Goal: Task Accomplishment & Management: Manage account settings

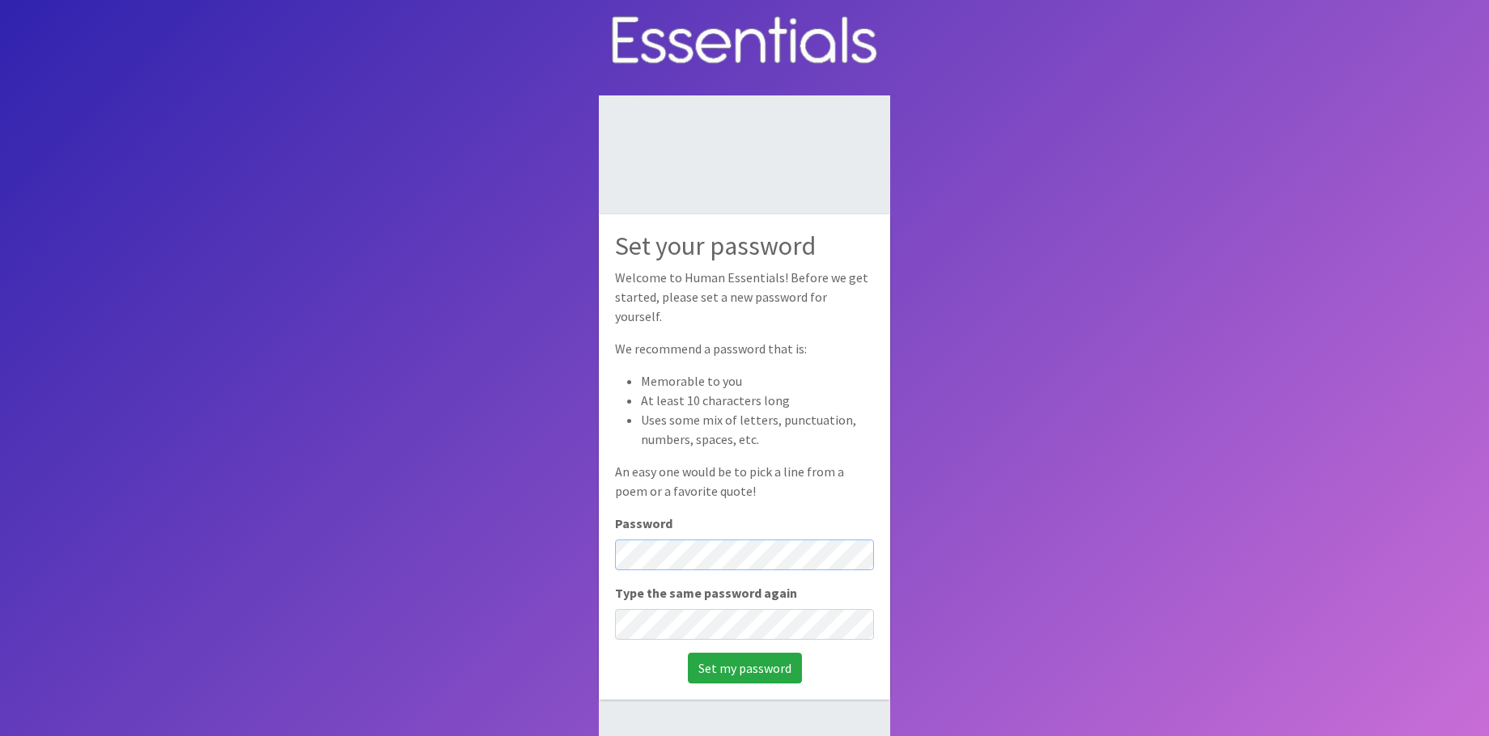
click at [688, 653] on input "Set my password" at bounding box center [745, 668] width 114 height 31
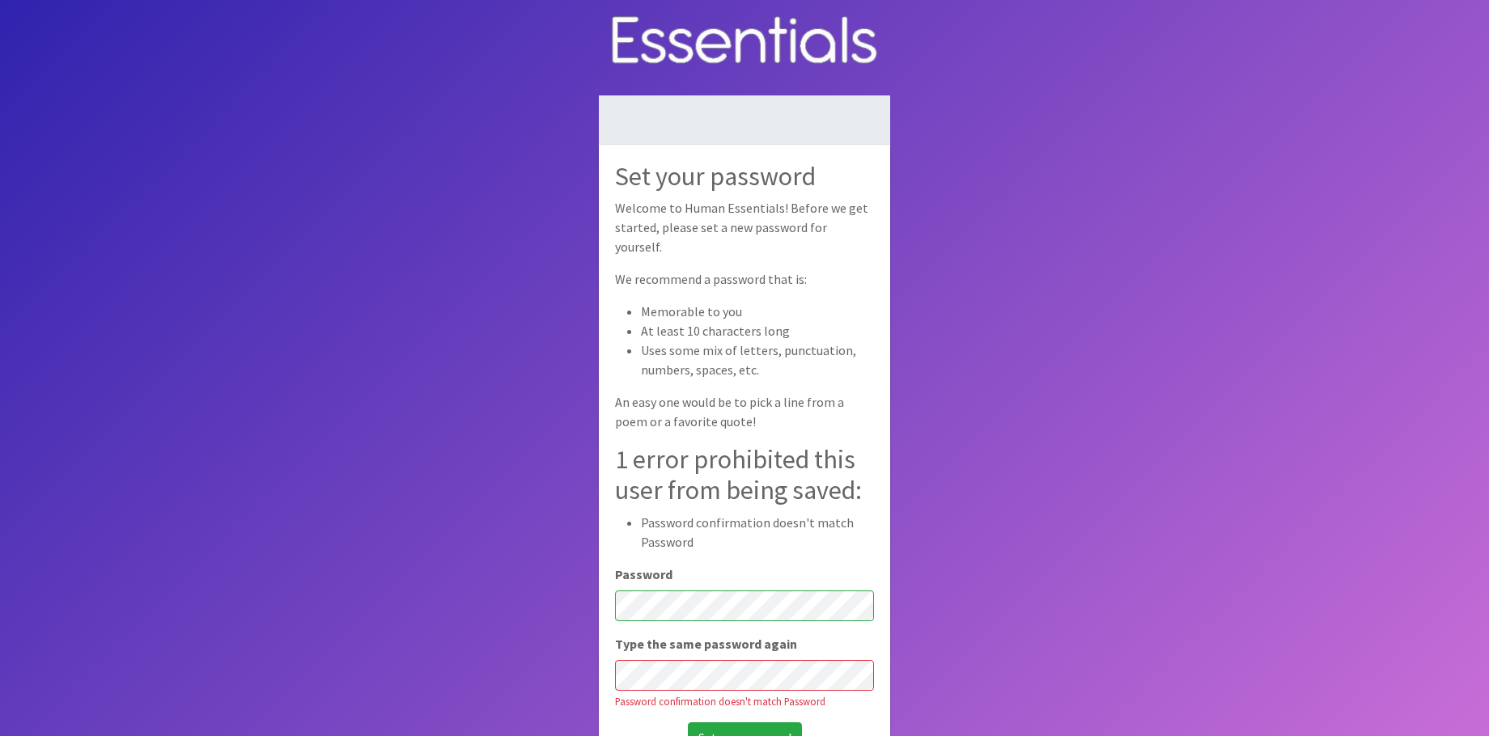
click at [688, 723] on input "Set my password" at bounding box center [745, 738] width 114 height 31
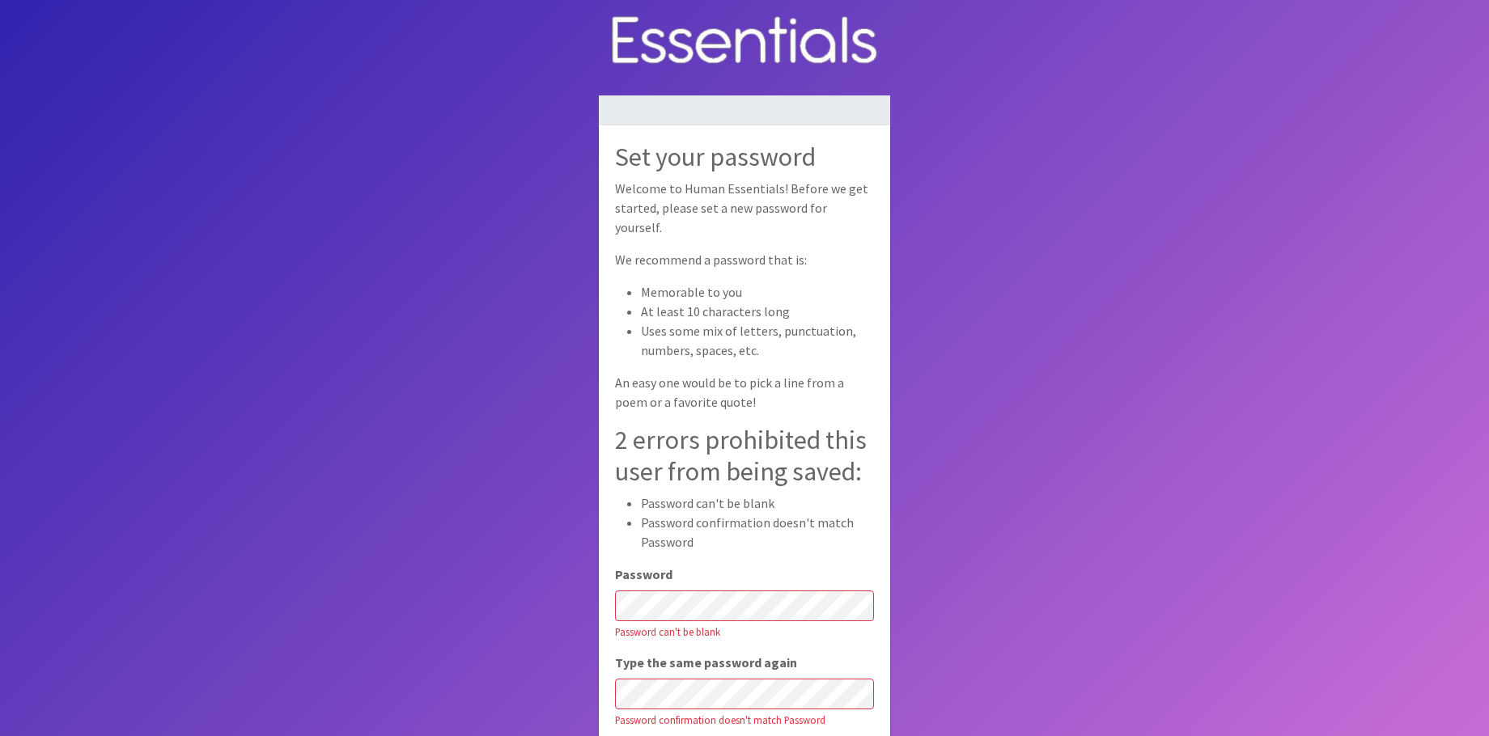
scroll to position [108, 0]
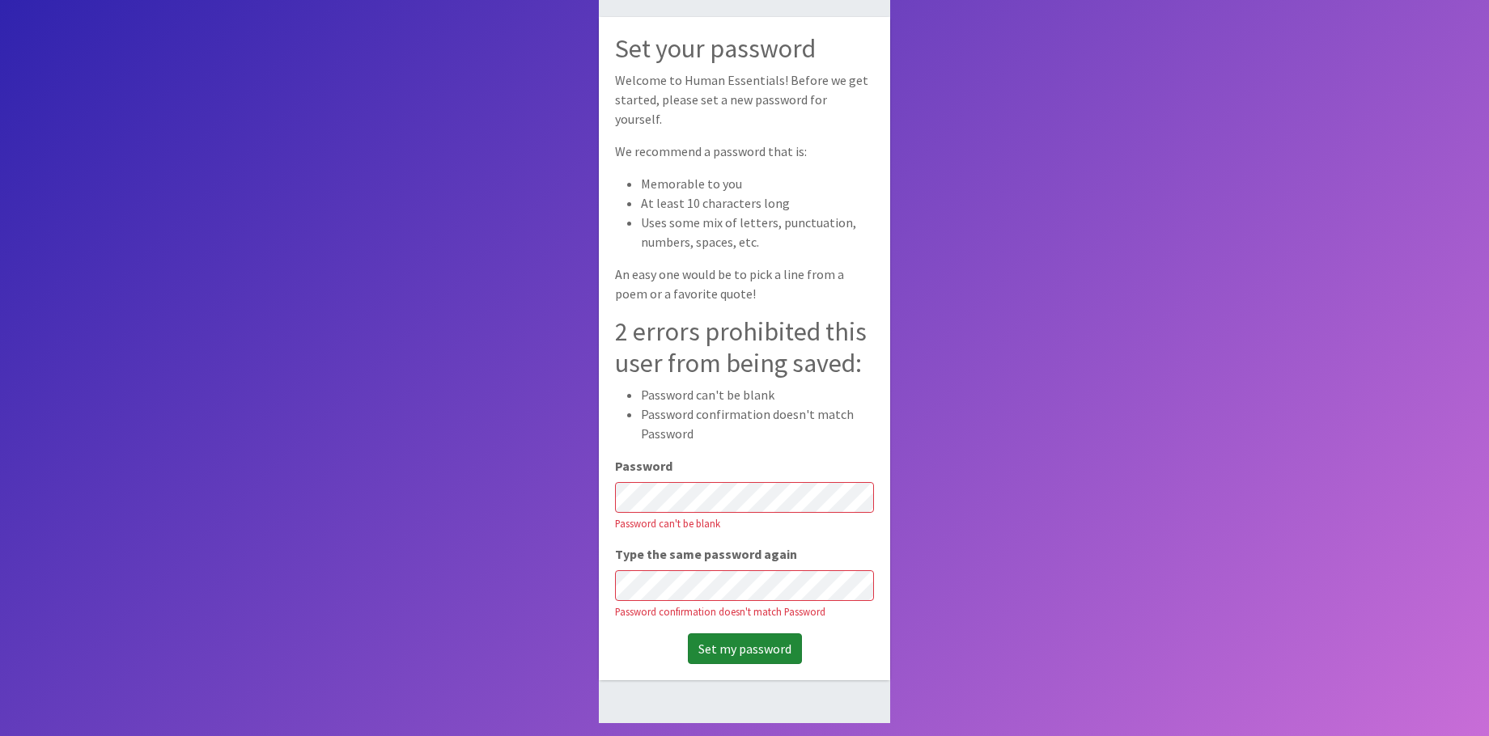
click at [709, 647] on input "Set my password" at bounding box center [745, 649] width 114 height 31
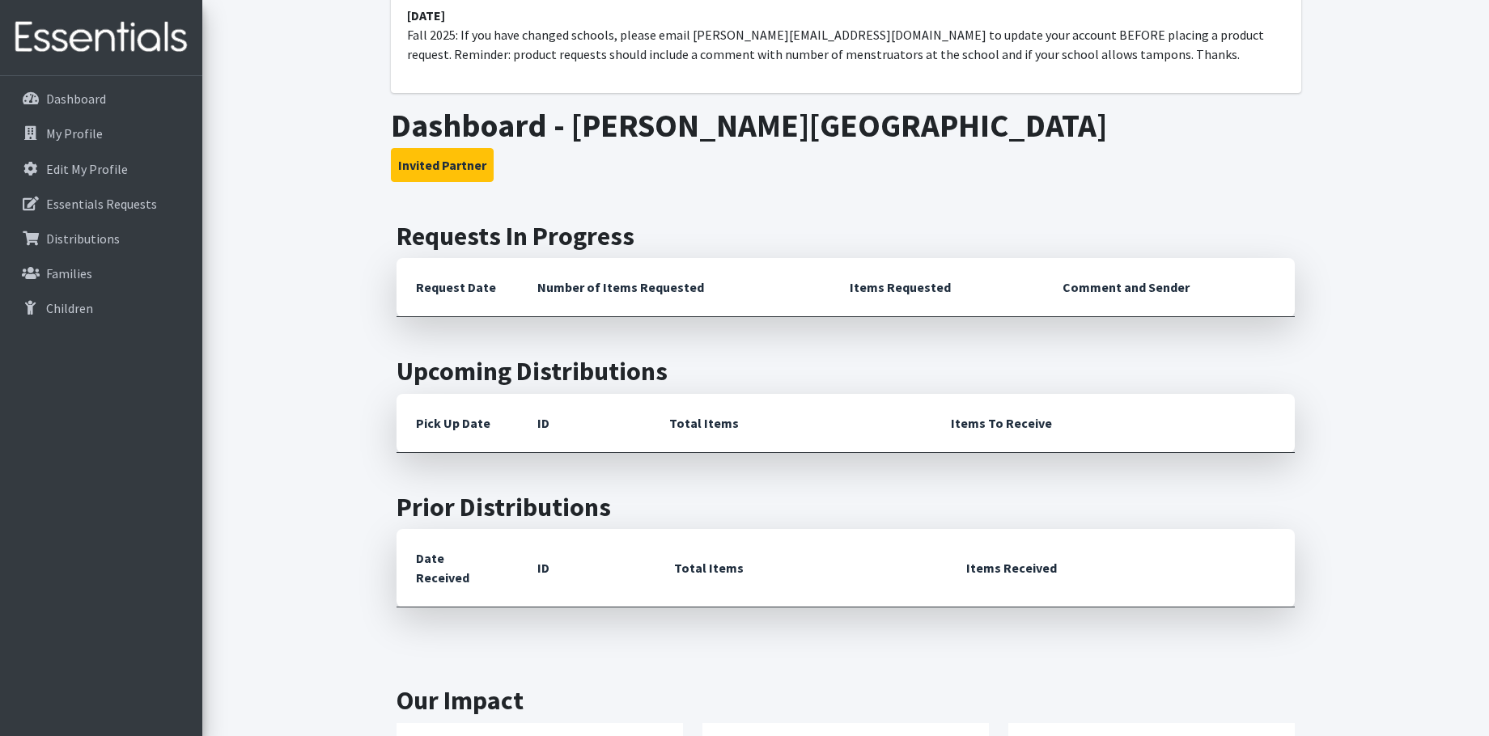
scroll to position [82, 0]
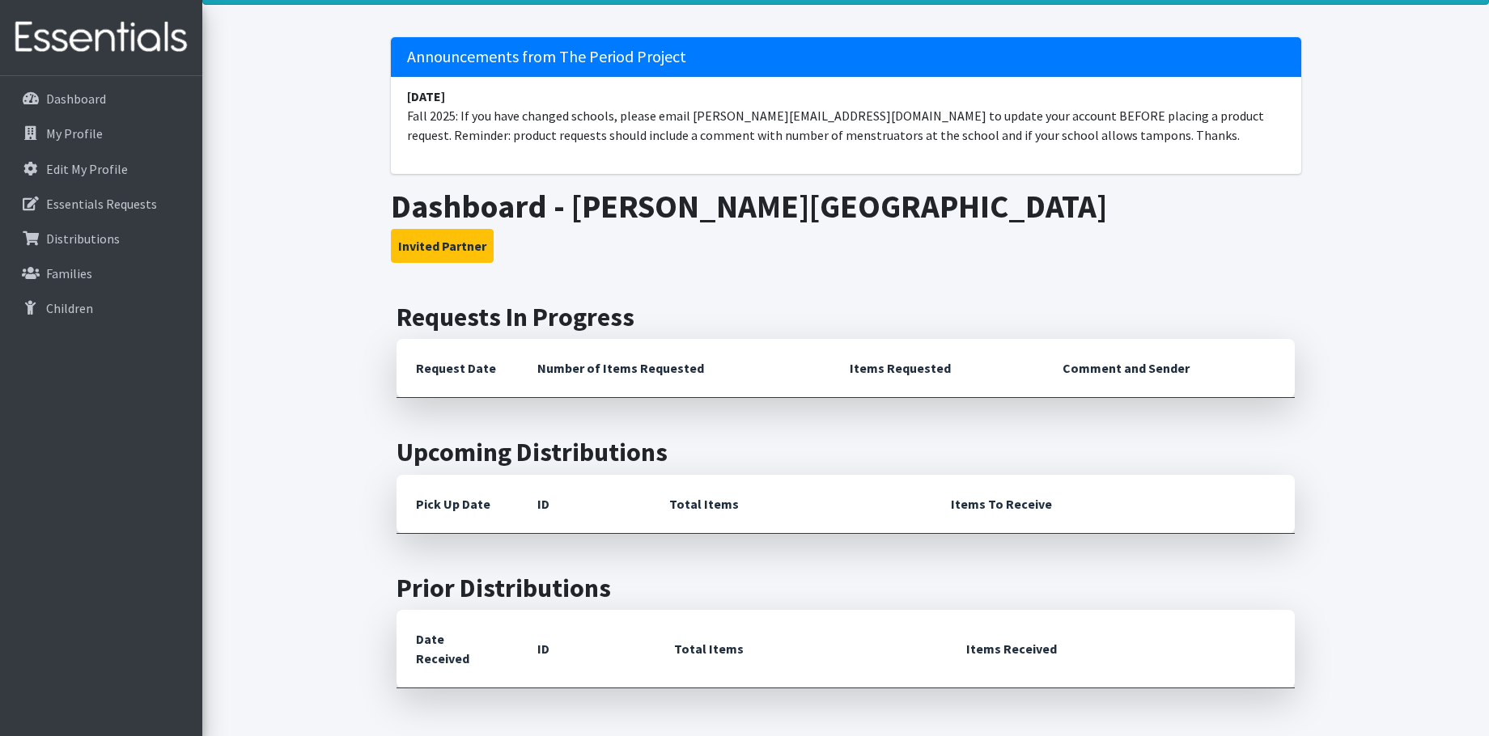
click at [457, 373] on th "Request Date" at bounding box center [456, 368] width 121 height 59
click at [600, 367] on th "Number of Items Requested" at bounding box center [674, 368] width 312 height 59
click at [632, 374] on th "Number of Items Requested" at bounding box center [674, 368] width 312 height 59
click at [106, 100] on link "Dashboard" at bounding box center [100, 99] width 189 height 32
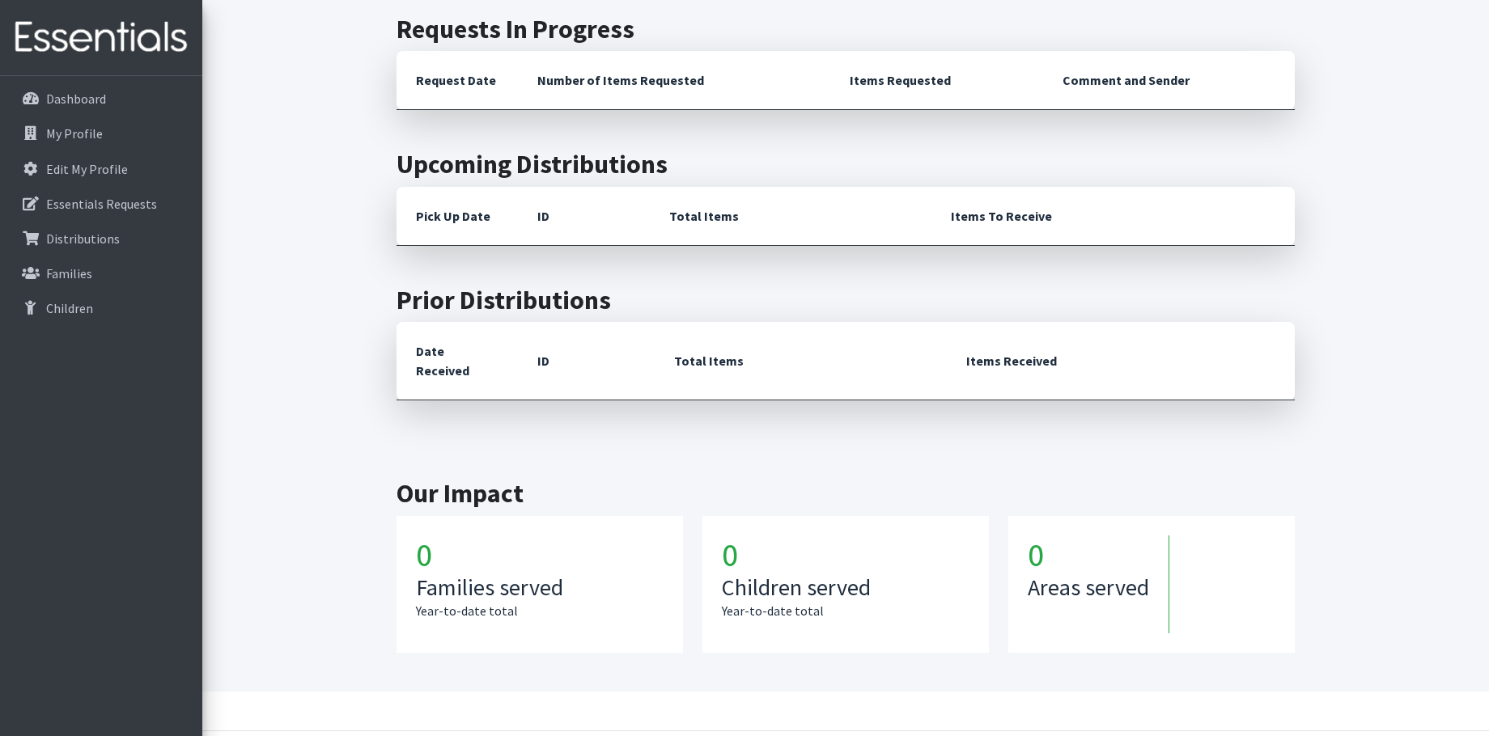
scroll to position [352, 0]
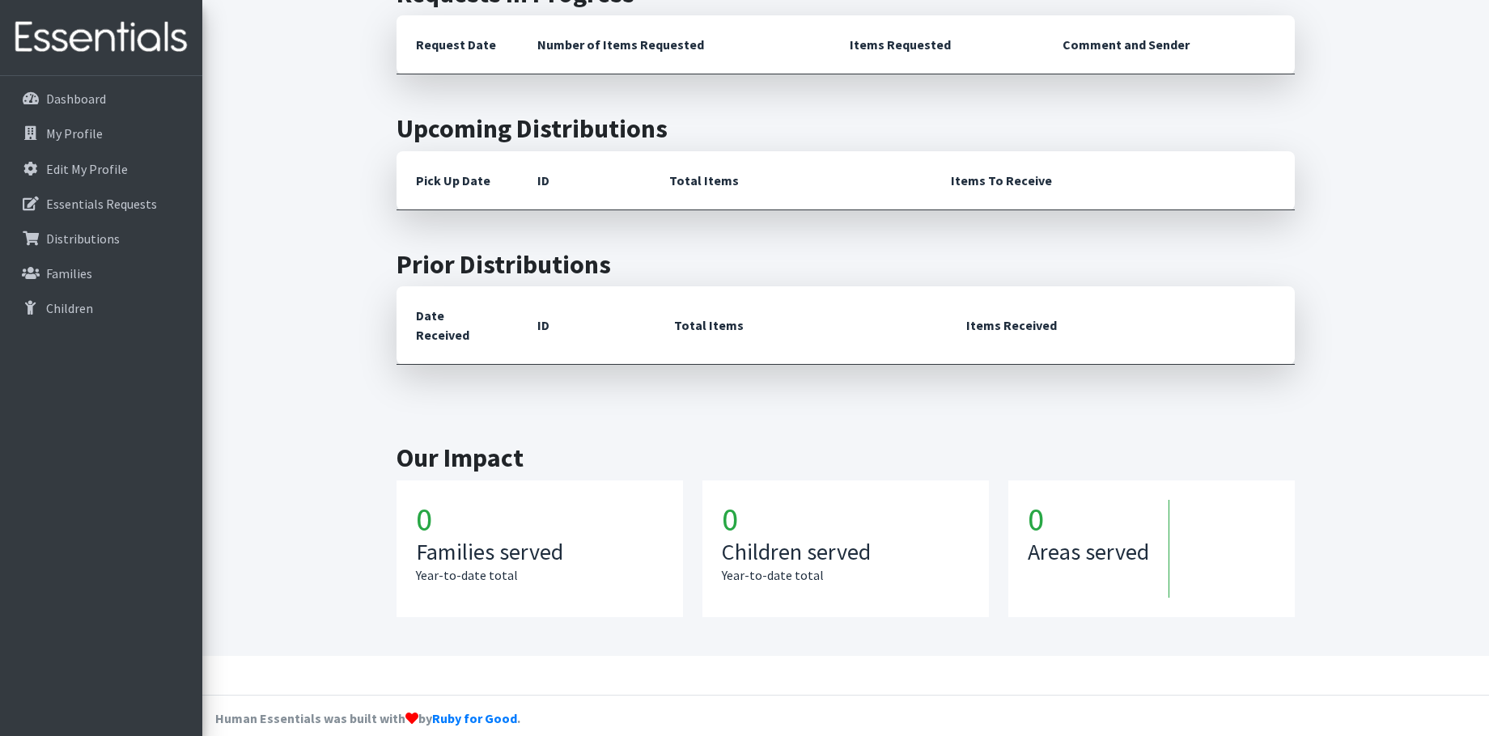
click at [451, 319] on th "Date Received" at bounding box center [456, 325] width 121 height 78
click at [723, 315] on th "Total Items" at bounding box center [800, 325] width 291 height 78
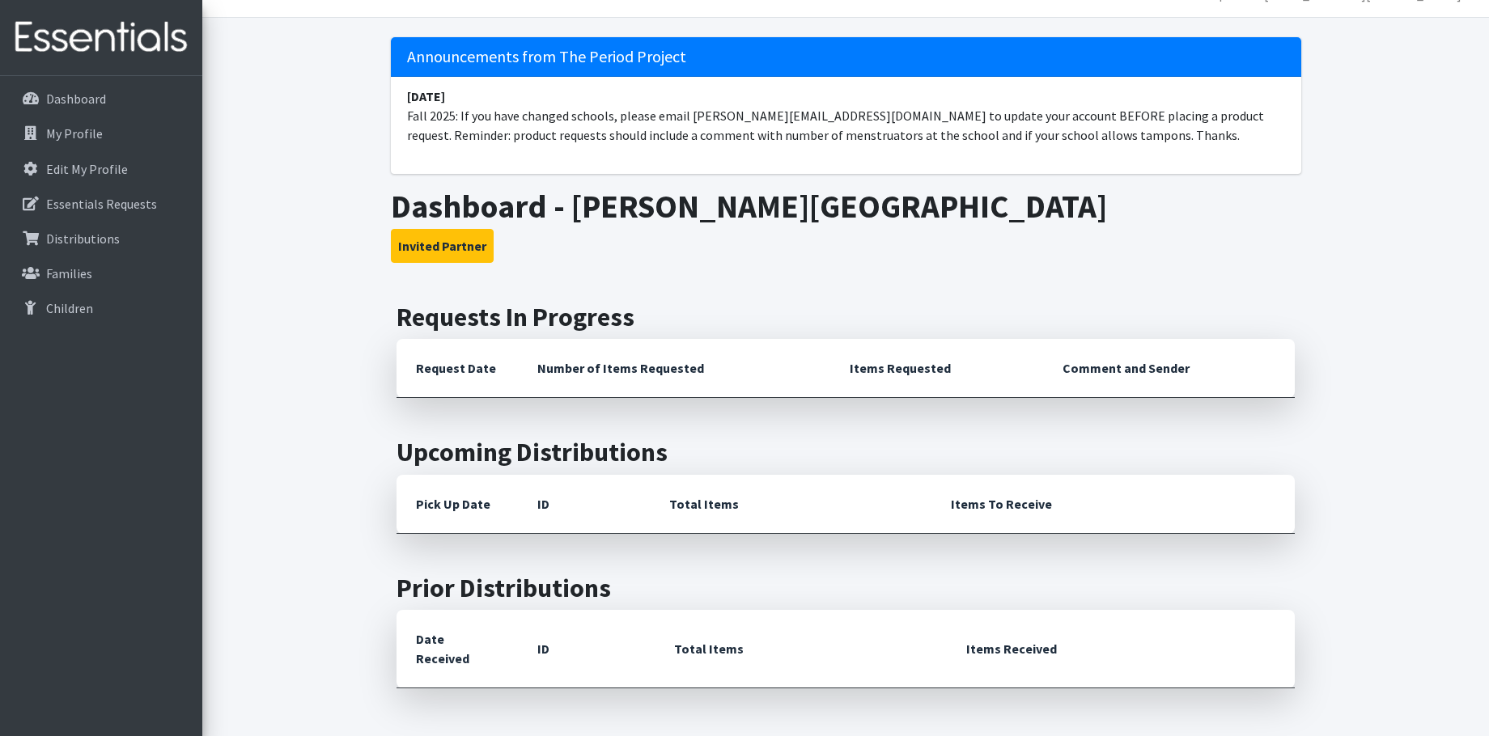
scroll to position [0, 0]
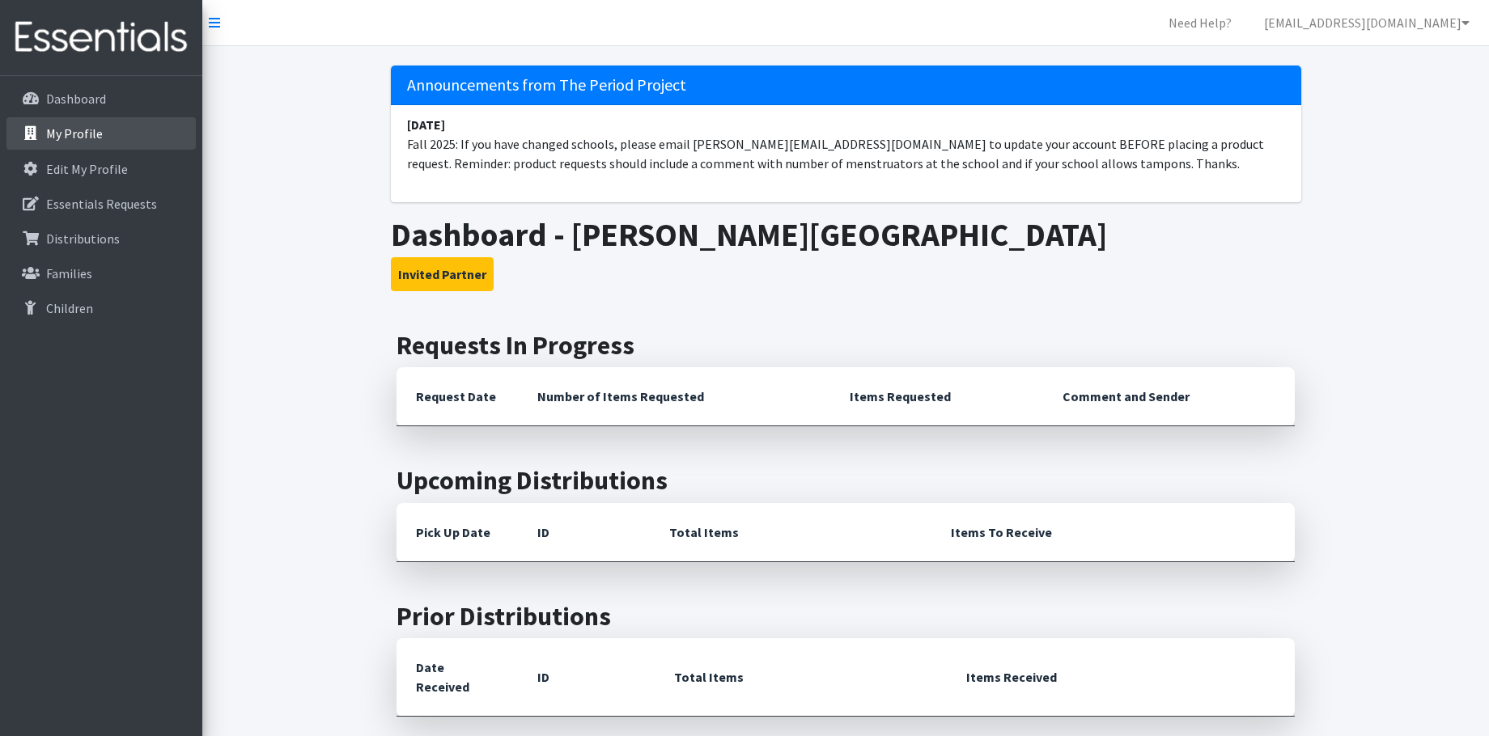
click at [64, 135] on p "My Profile" at bounding box center [74, 133] width 57 height 16
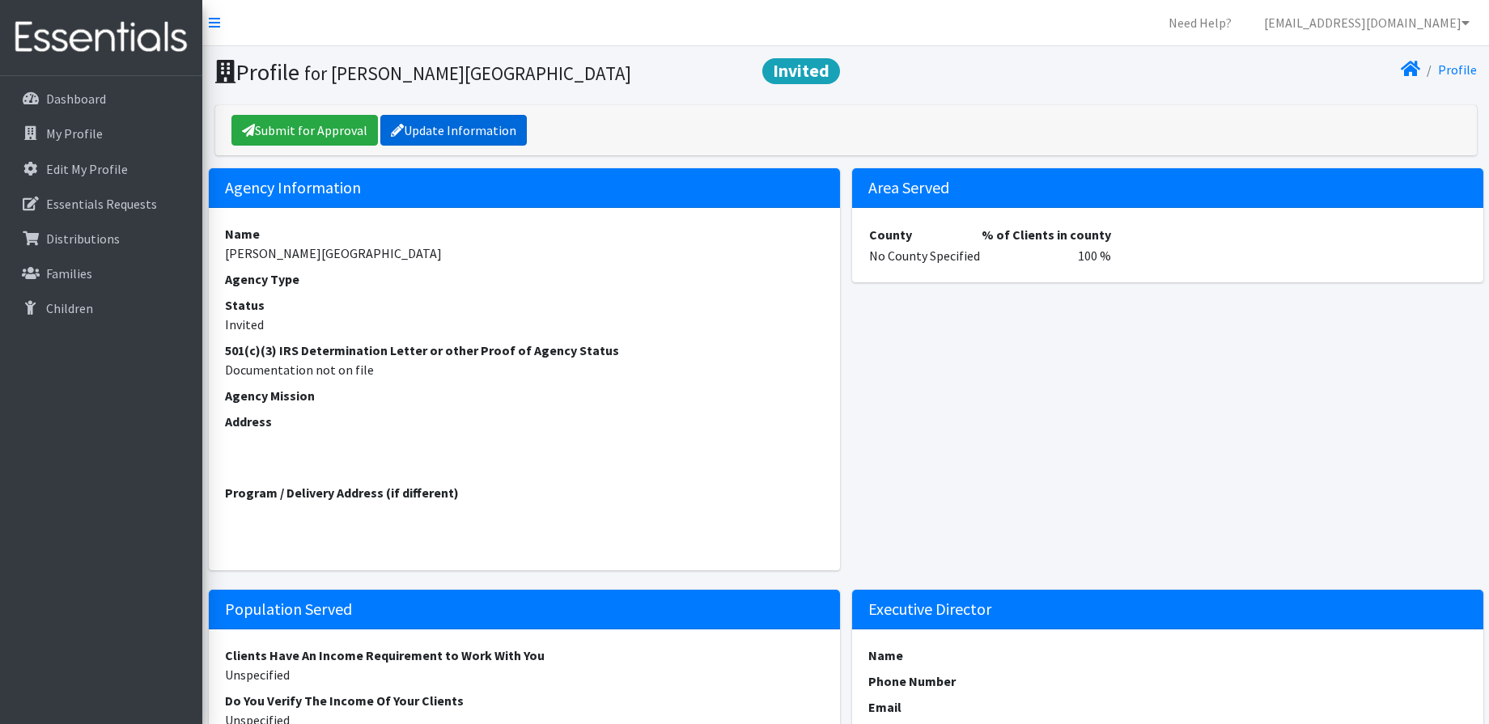
click at [464, 129] on link "Update Information" at bounding box center [453, 130] width 146 height 31
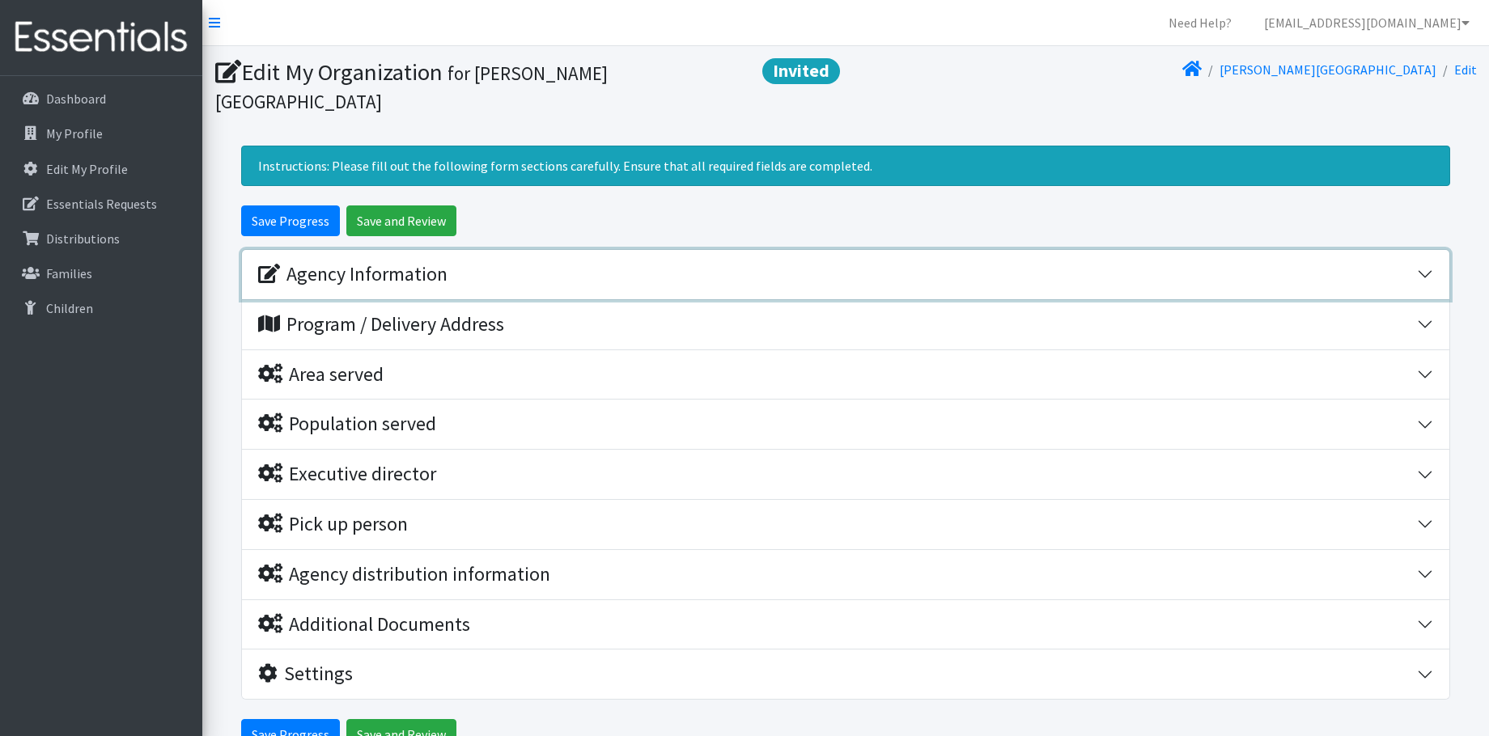
click at [396, 263] on div "Agency Information" at bounding box center [352, 274] width 189 height 23
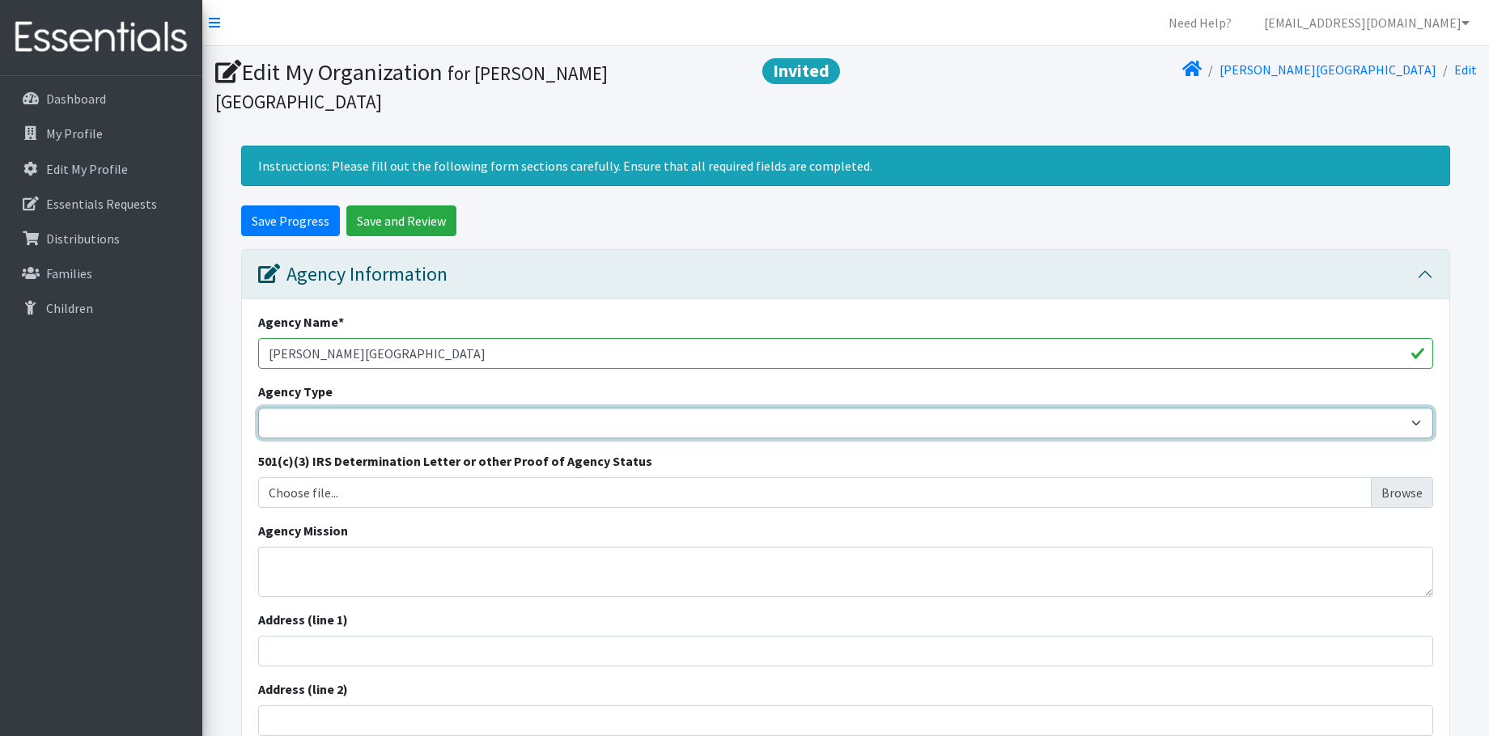
click at [1418, 408] on select "Basic Needs Bank Career technical training Child abuse resource center Church o…" at bounding box center [845, 423] width 1175 height 31
select select "hs"
click at [258, 408] on select "Basic Needs Bank Career technical training Child abuse resource center Church o…" at bounding box center [845, 423] width 1175 height 31
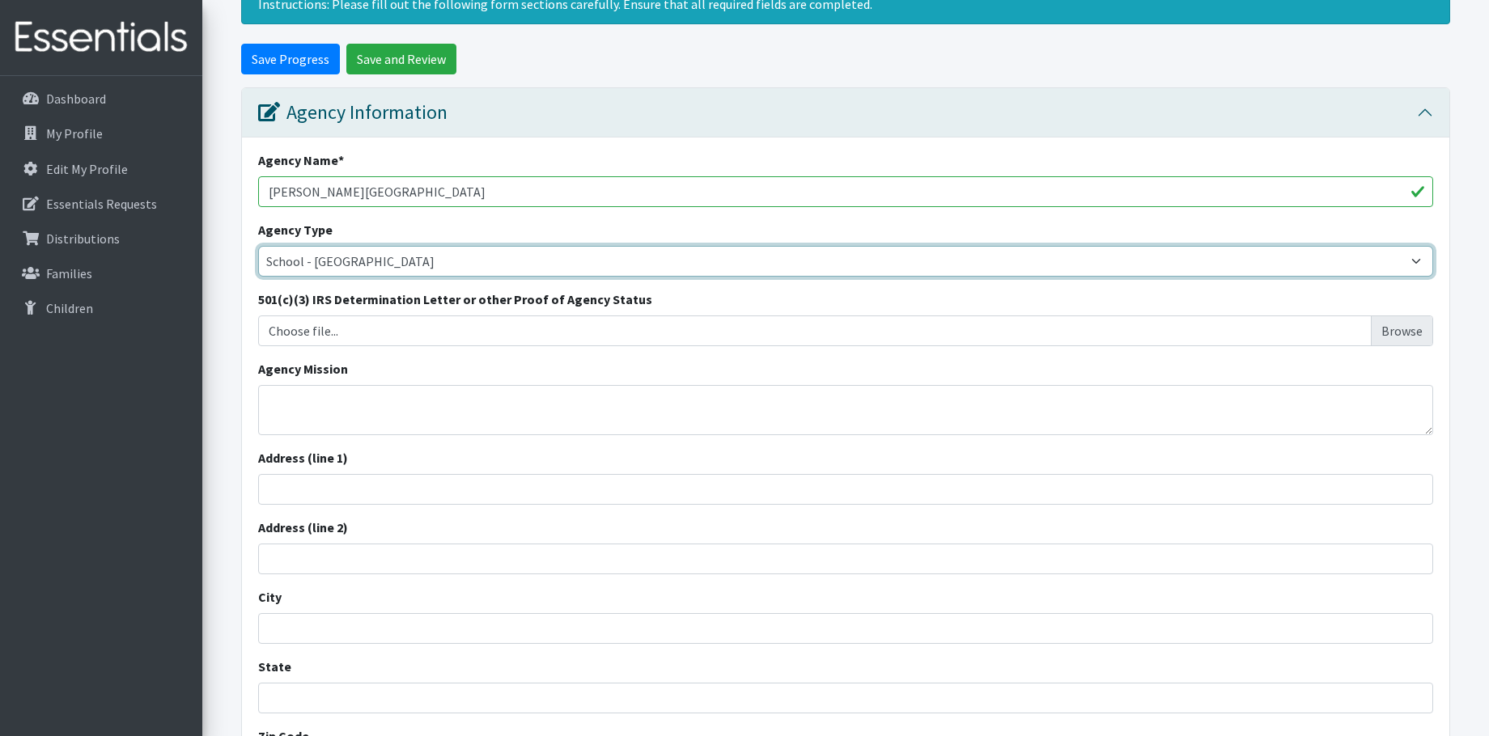
scroll to position [243, 0]
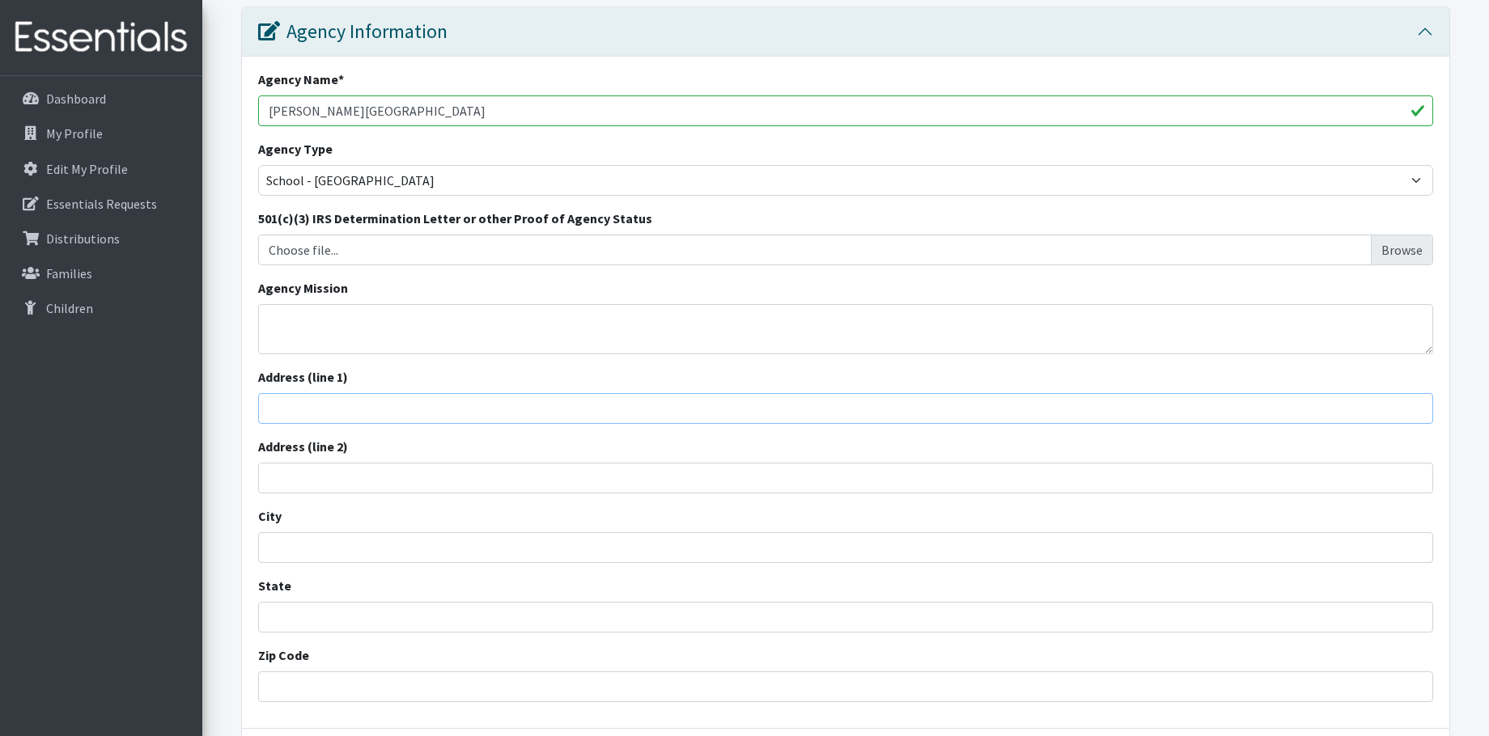
click at [384, 393] on input "Address (line 1)" at bounding box center [845, 408] width 1175 height 31
type input "[STREET_ADDRESS][PERSON_NAME]"
click at [359, 532] on input "City" at bounding box center [845, 547] width 1175 height 31
type input "[PERSON_NAME]"
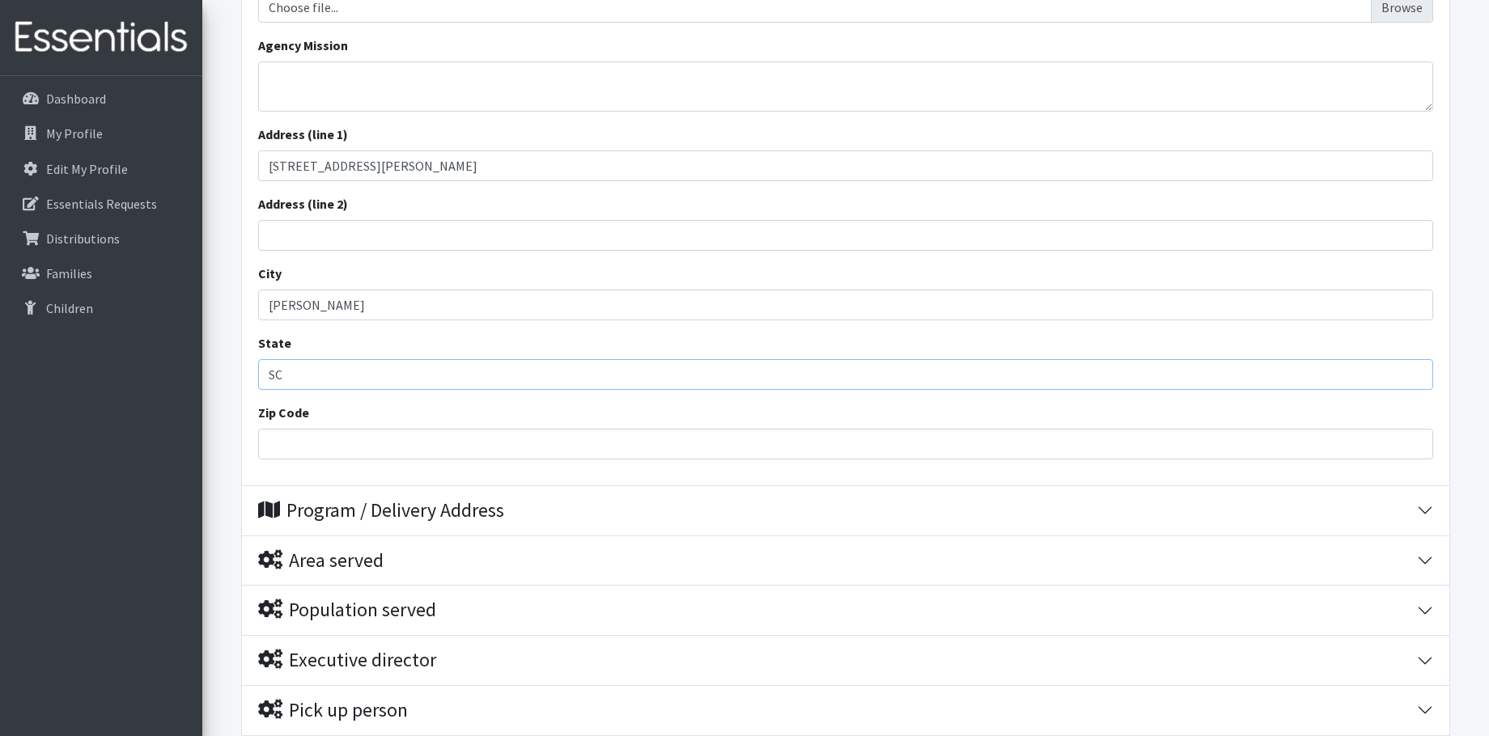
type input "SC"
click at [305, 429] on input "Zip Code" at bounding box center [845, 444] width 1175 height 31
type input "29832"
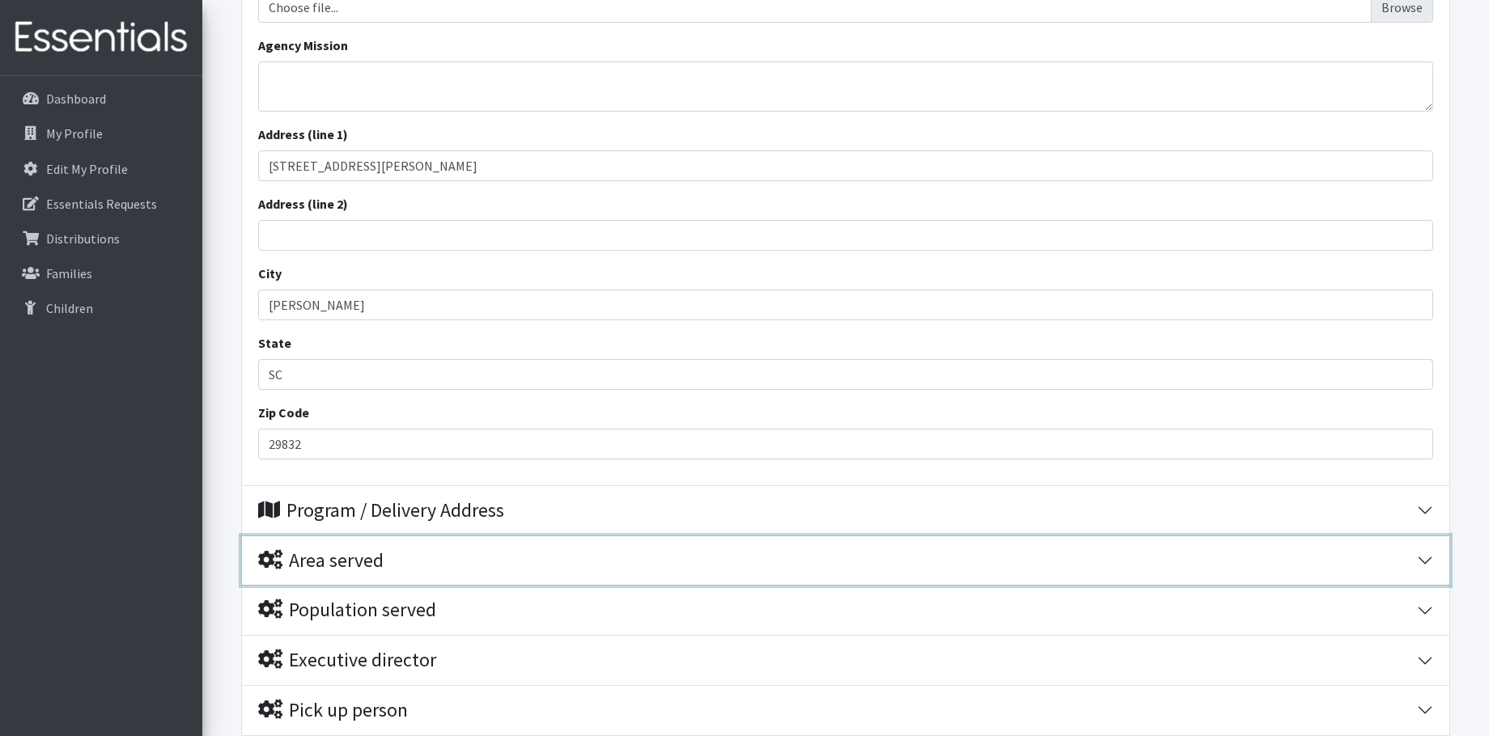
click at [370, 549] on div "Area served" at bounding box center [320, 560] width 125 height 23
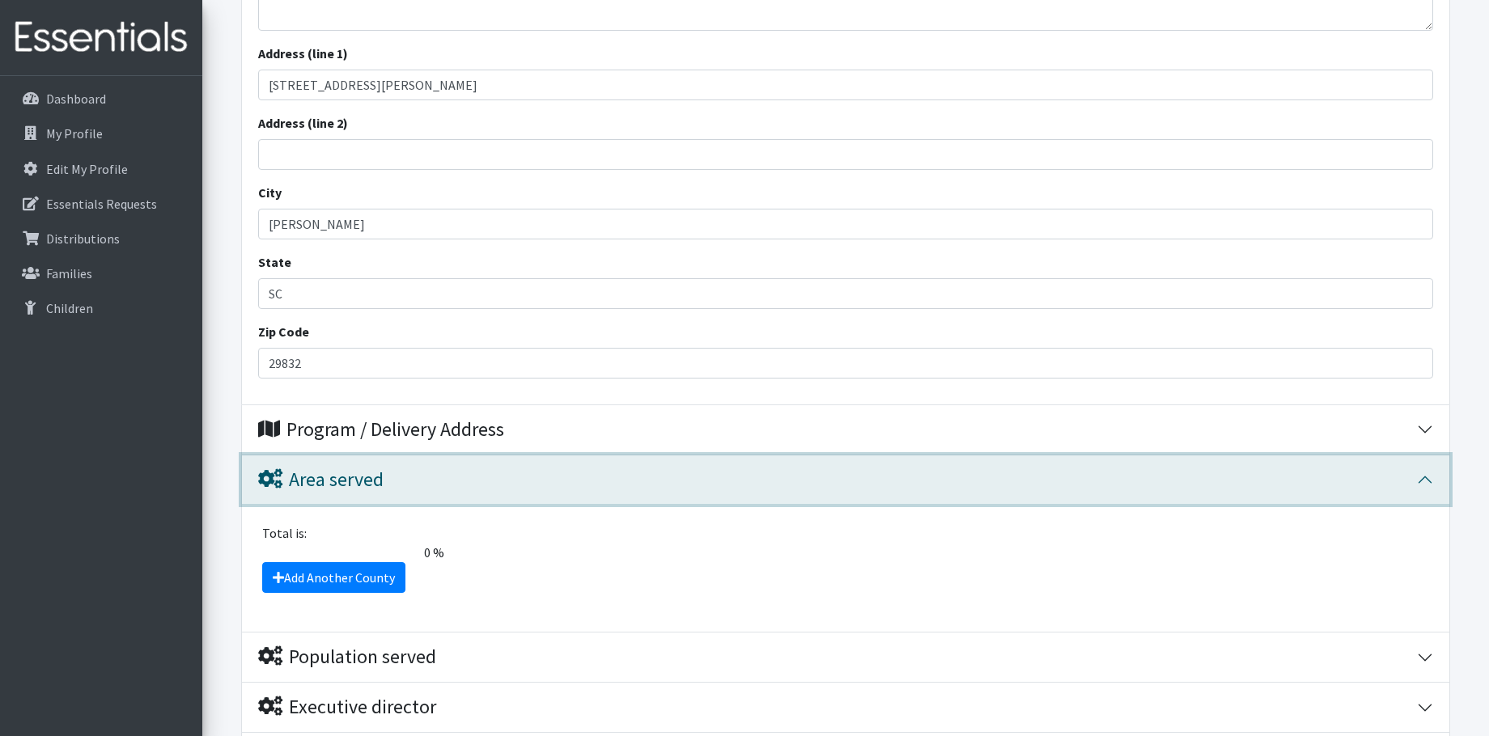
scroll to position [647, 0]
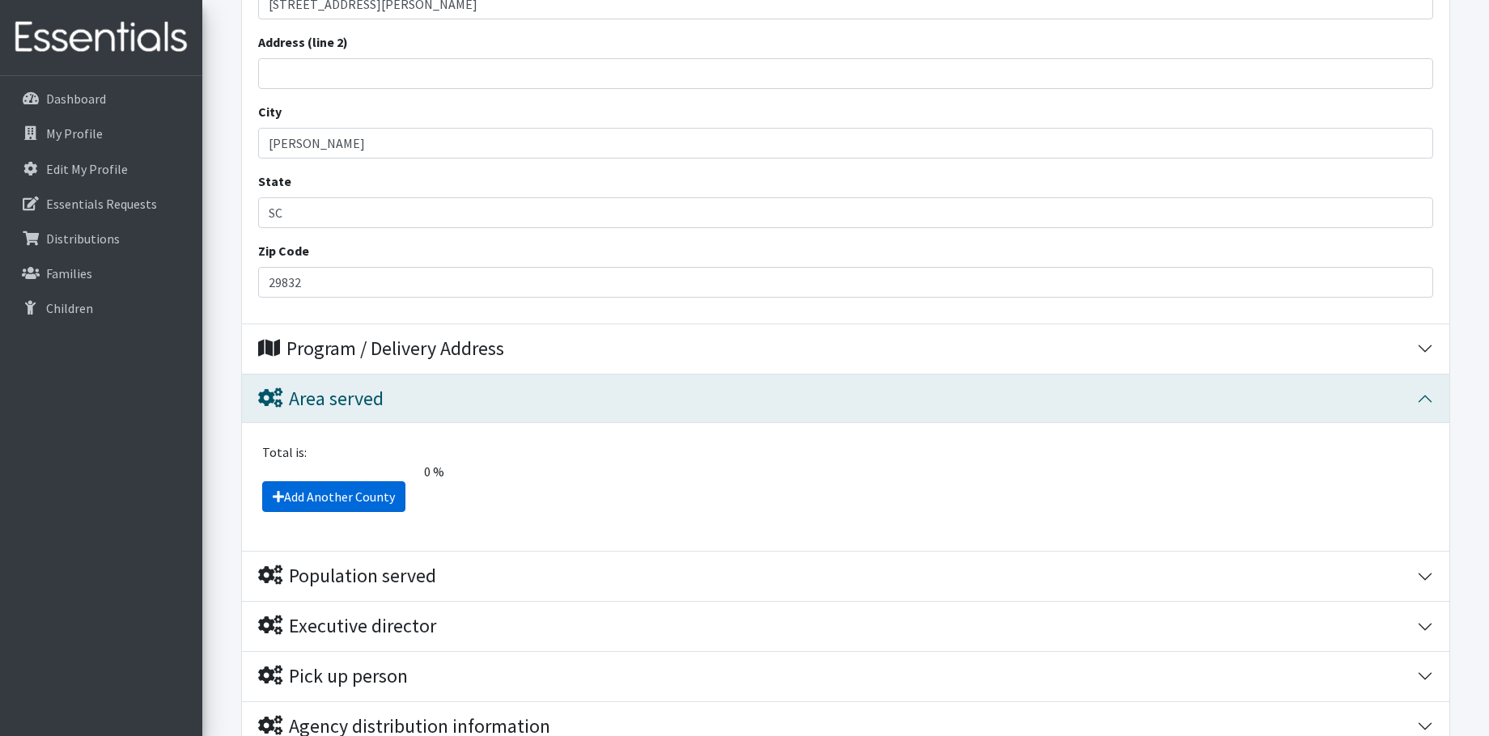
click at [333, 481] on link "Add Another County" at bounding box center [333, 496] width 143 height 31
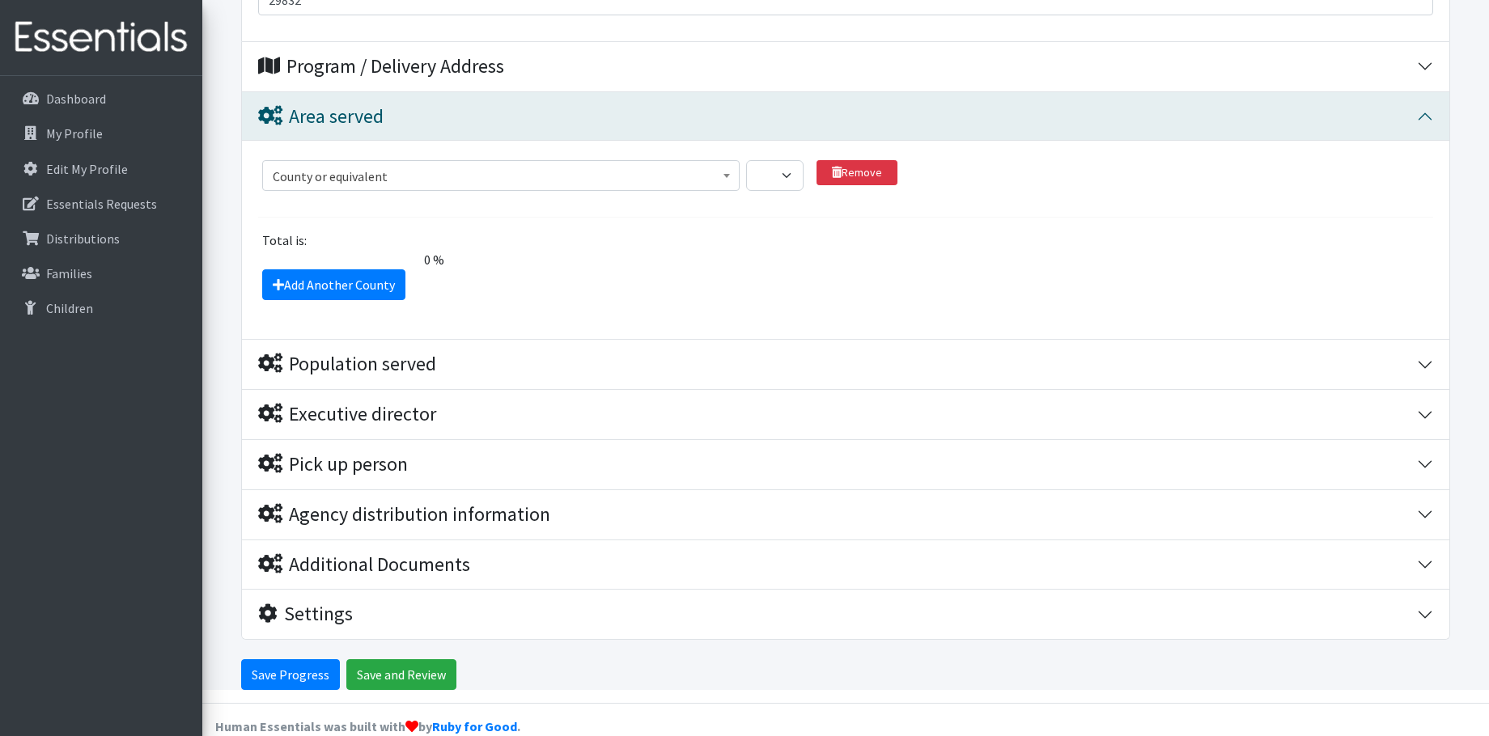
click at [727, 174] on b at bounding box center [726, 176] width 6 height 4
click at [787, 160] on select "1 2 3 4 5 6 7 8 9 10 11 12 13 14 15 16 17 18 19 20 21 22 23 24 25 26 27 28 29 3…" at bounding box center [774, 175] width 57 height 31
click at [591, 165] on span "County or equivalent" at bounding box center [501, 176] width 456 height 23
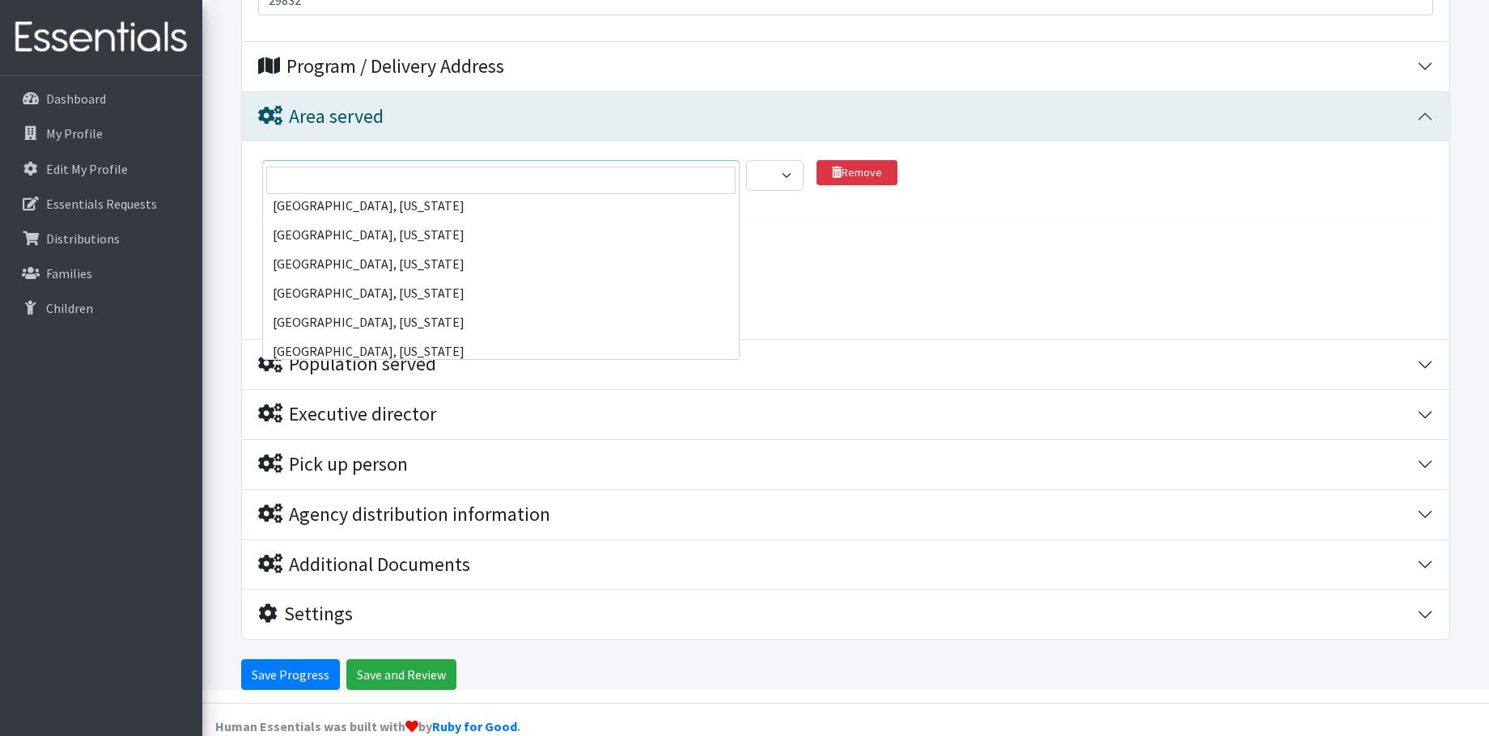
scroll to position [3722, 0]
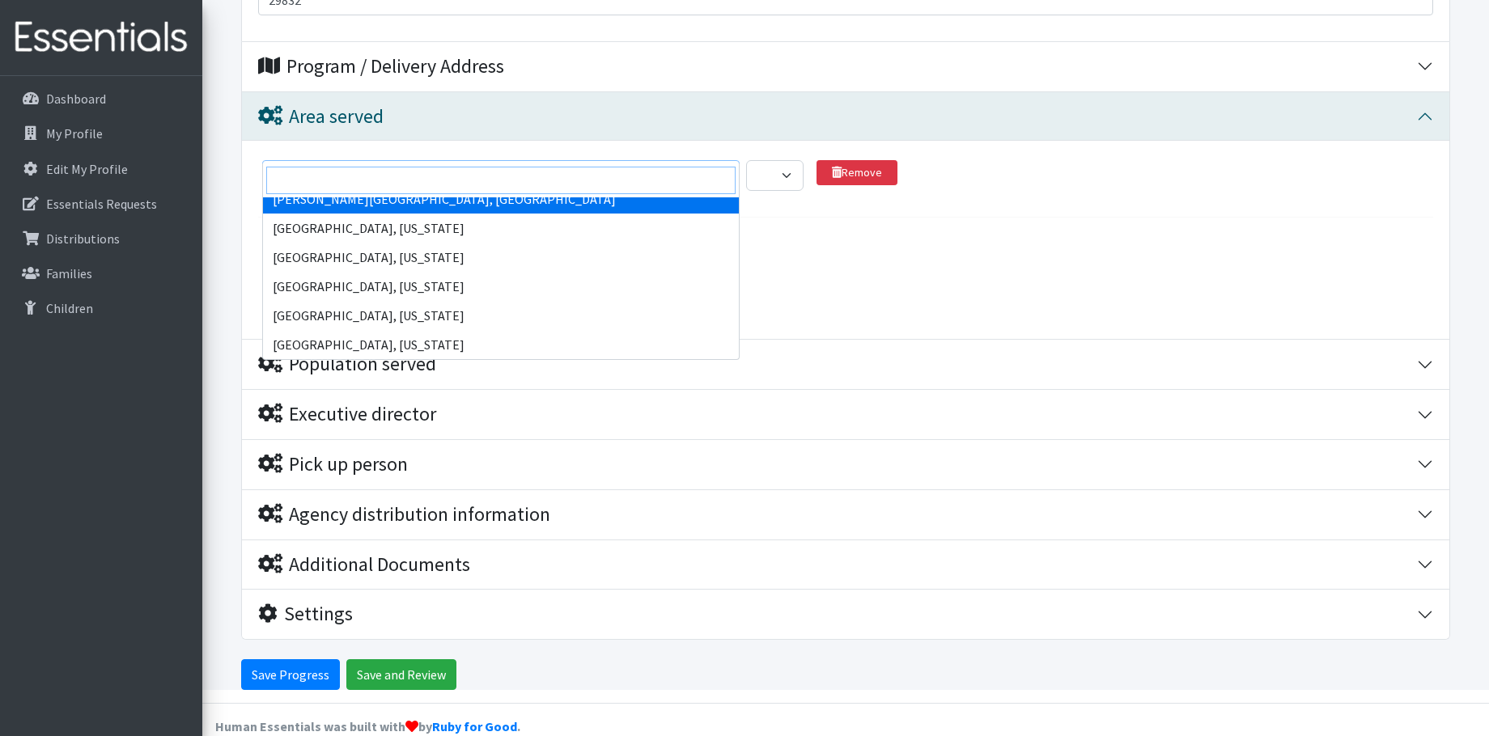
click at [335, 180] on input "search" at bounding box center [500, 181] width 469 height 28
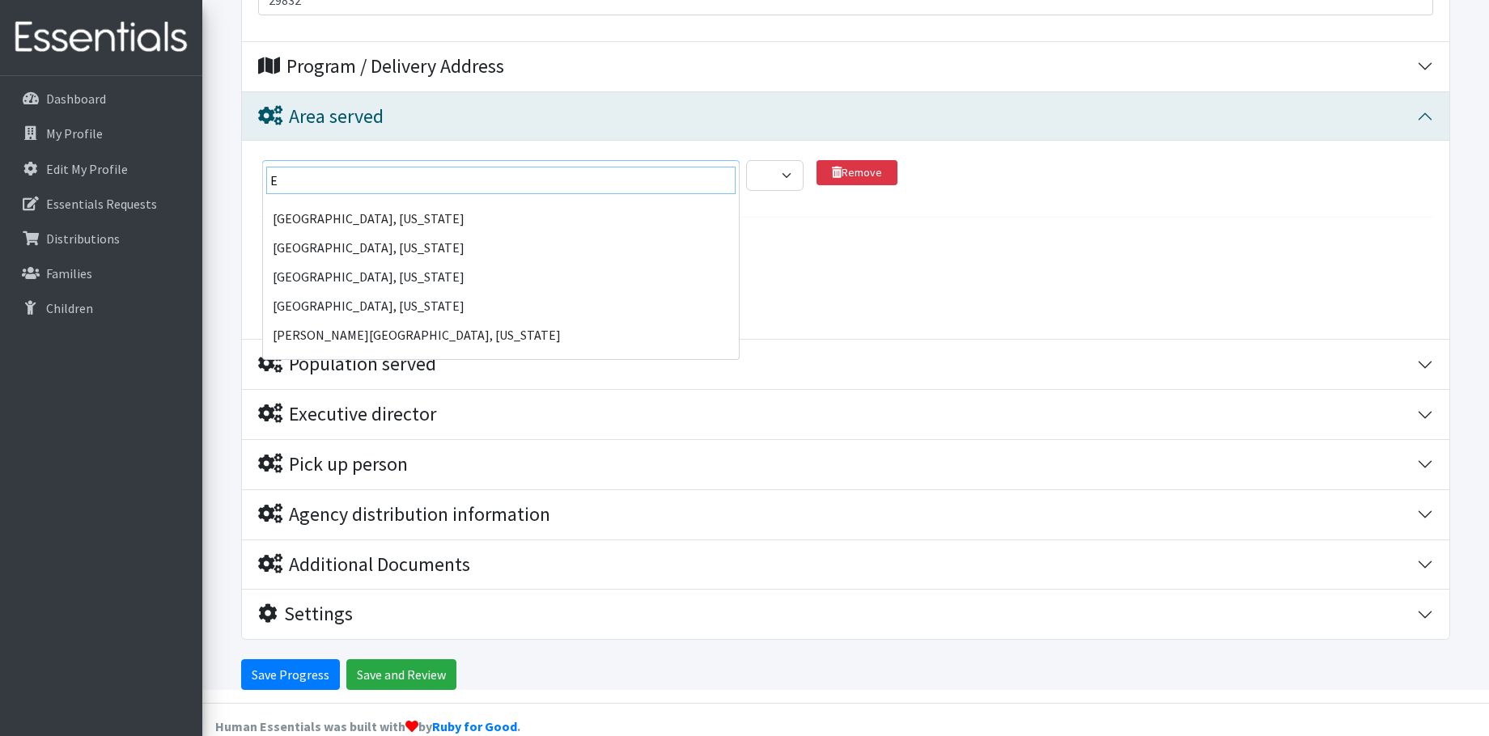
scroll to position [0, 0]
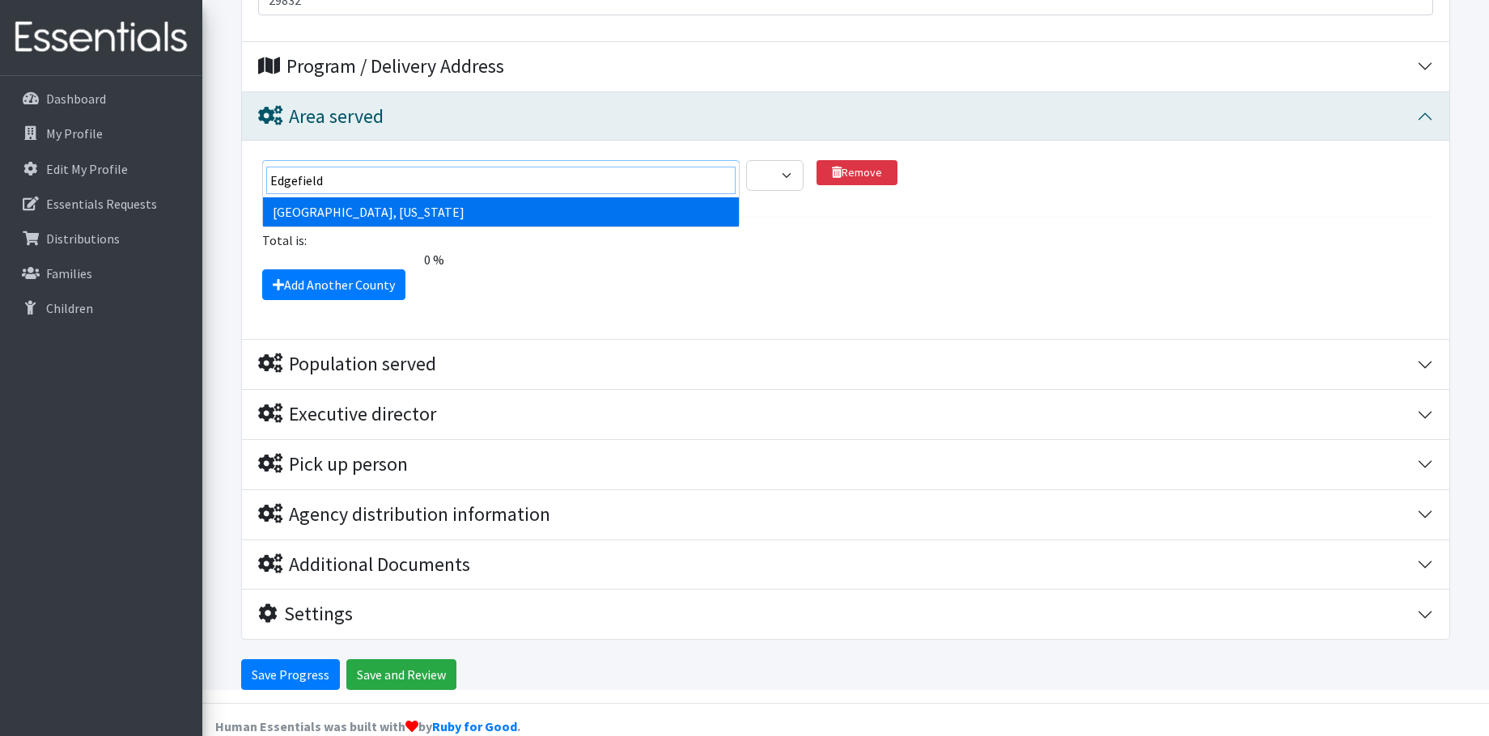
type input "Edgefield"
select select "870"
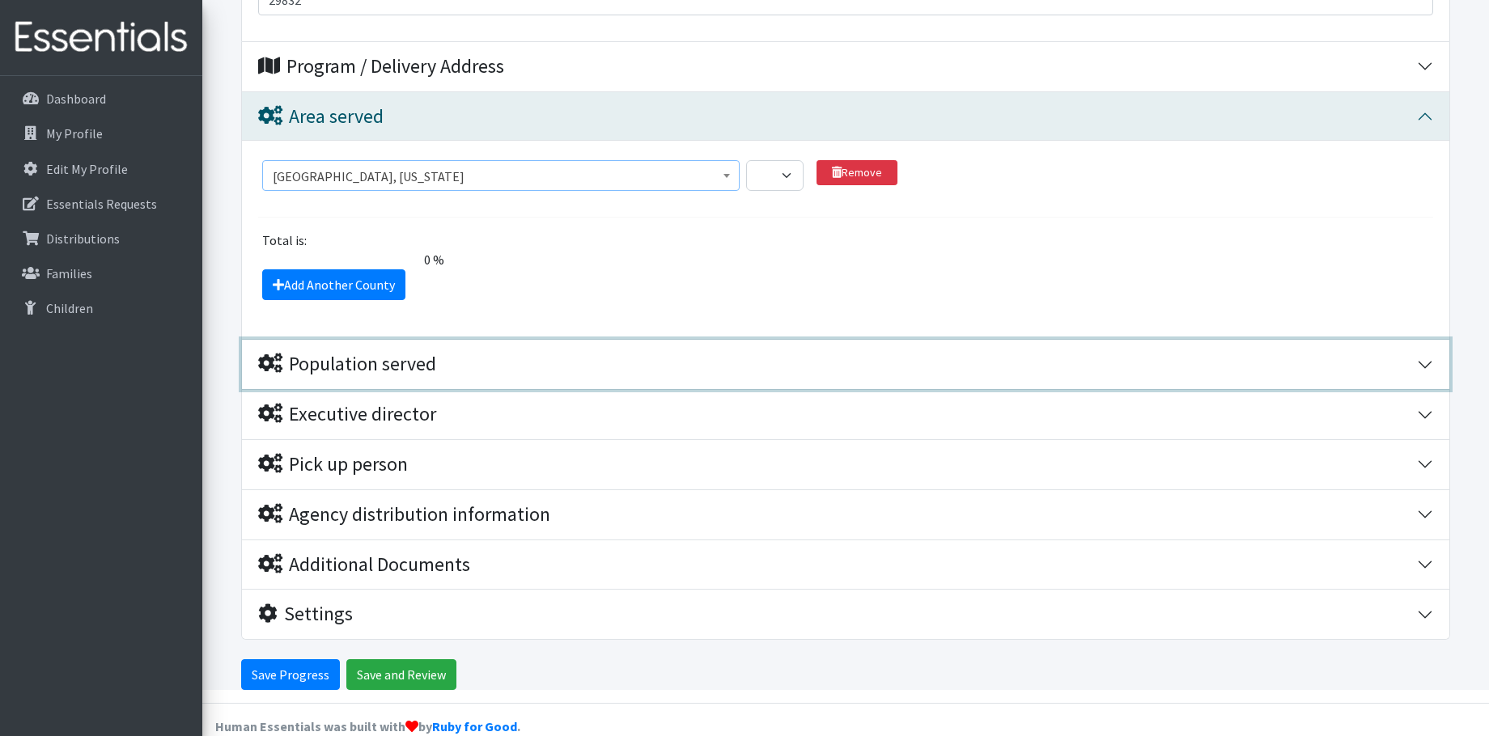
click at [352, 353] on div "Population served" at bounding box center [347, 364] width 178 height 23
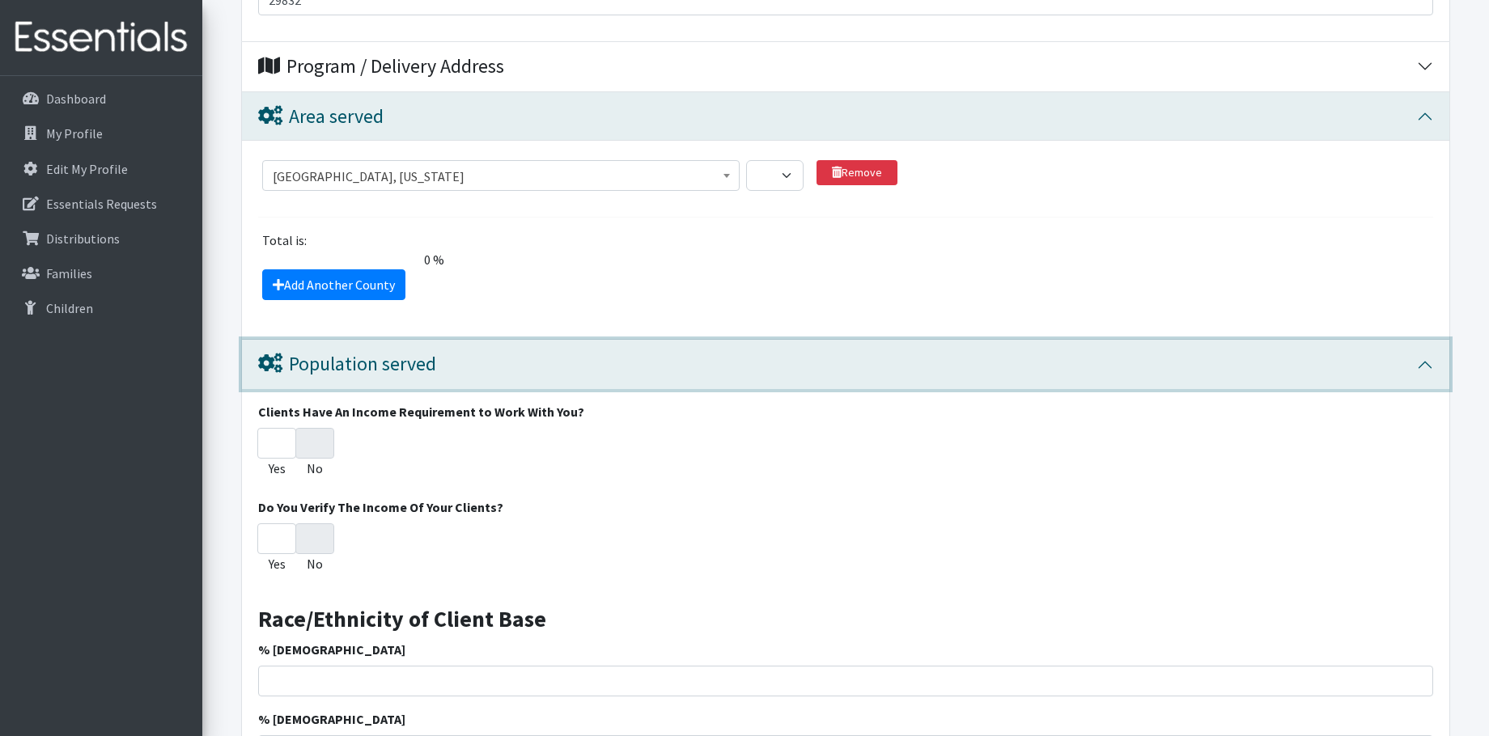
scroll to position [2144, 0]
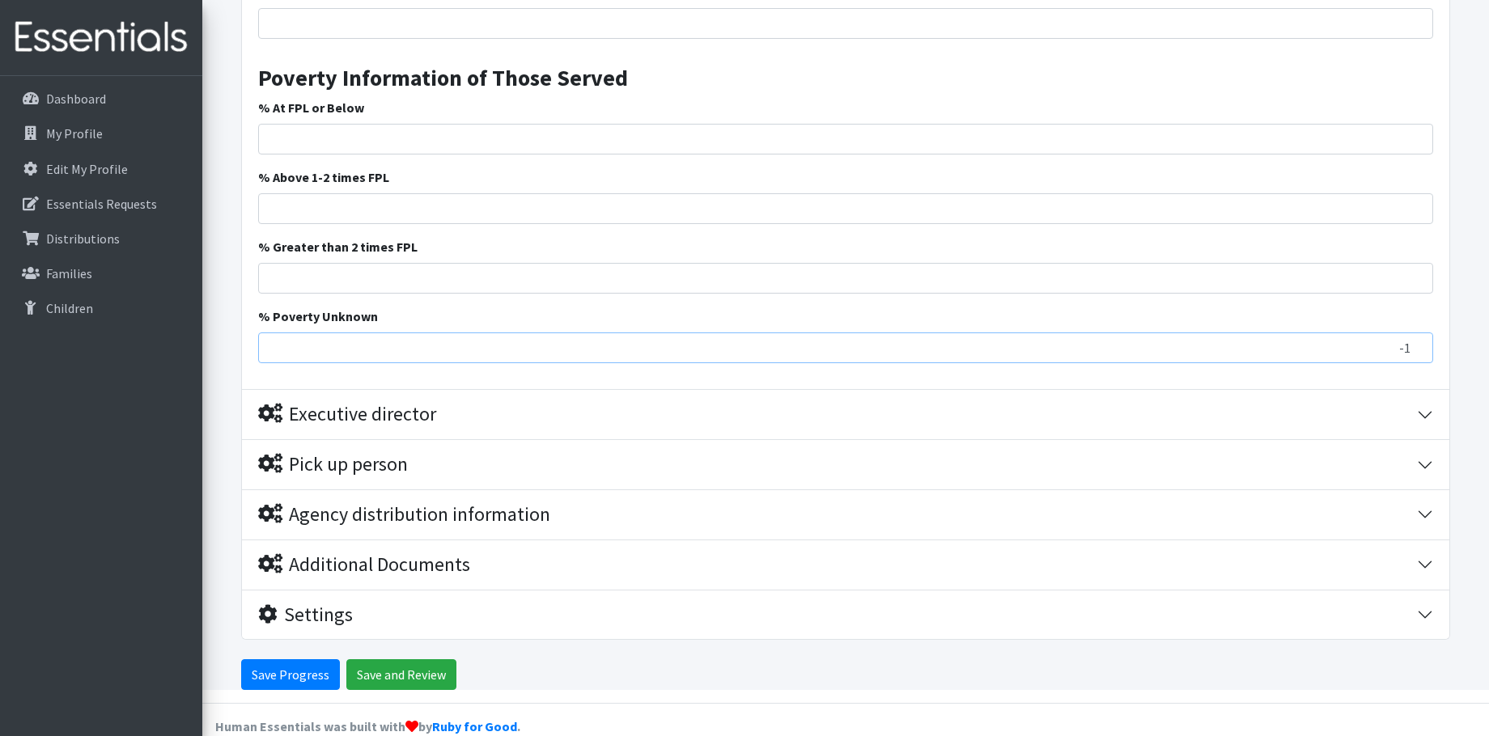
click at [1415, 333] on input "-1" at bounding box center [845, 348] width 1175 height 31
type input "0"
click at [1419, 333] on input "0" at bounding box center [845, 348] width 1175 height 31
click at [591, 263] on input "% Greater than 2 times FPL" at bounding box center [845, 278] width 1175 height 31
click at [1414, 263] on input "1" at bounding box center [845, 278] width 1175 height 31
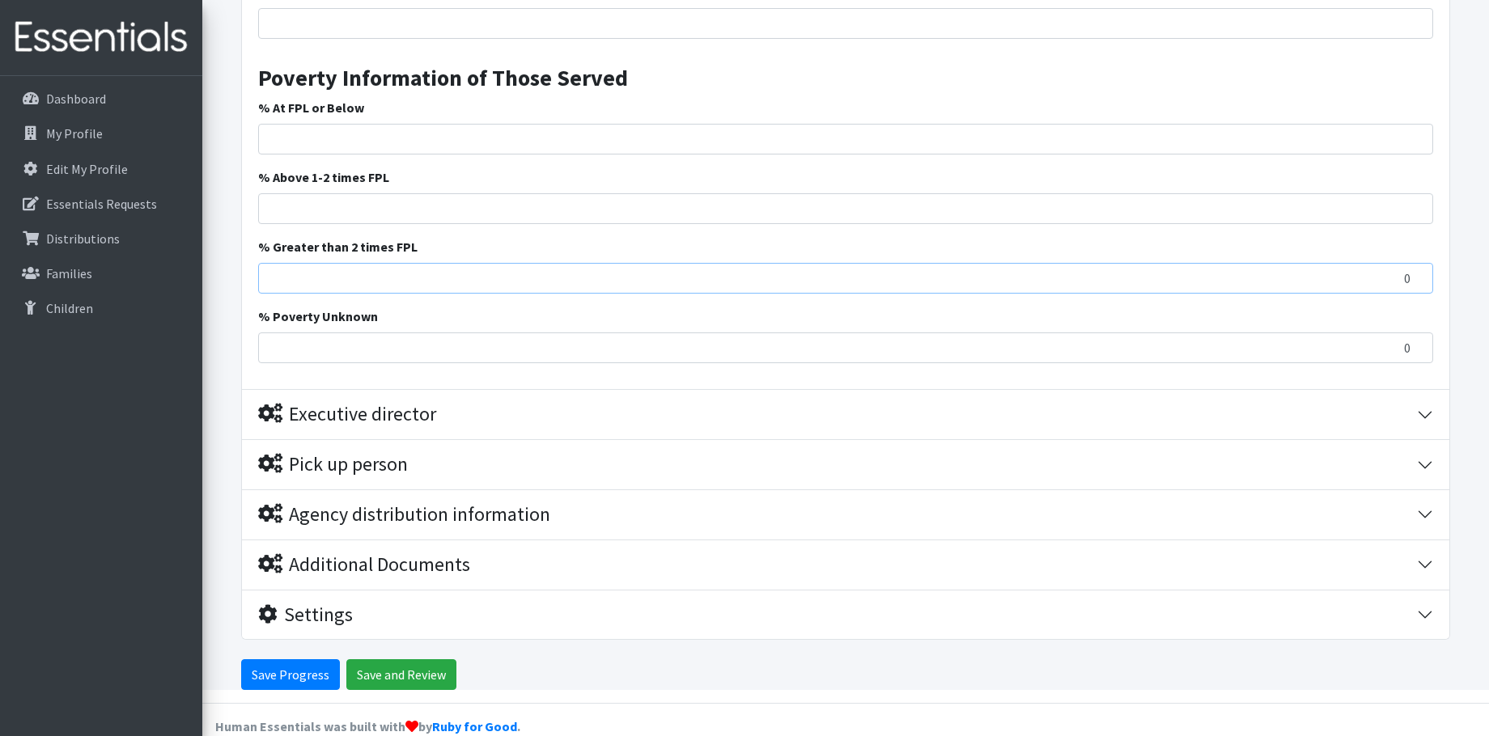
type input "0"
click at [1416, 263] on input "0" at bounding box center [845, 278] width 1175 height 31
click at [342, 403] on div "Executive director" at bounding box center [347, 414] width 178 height 23
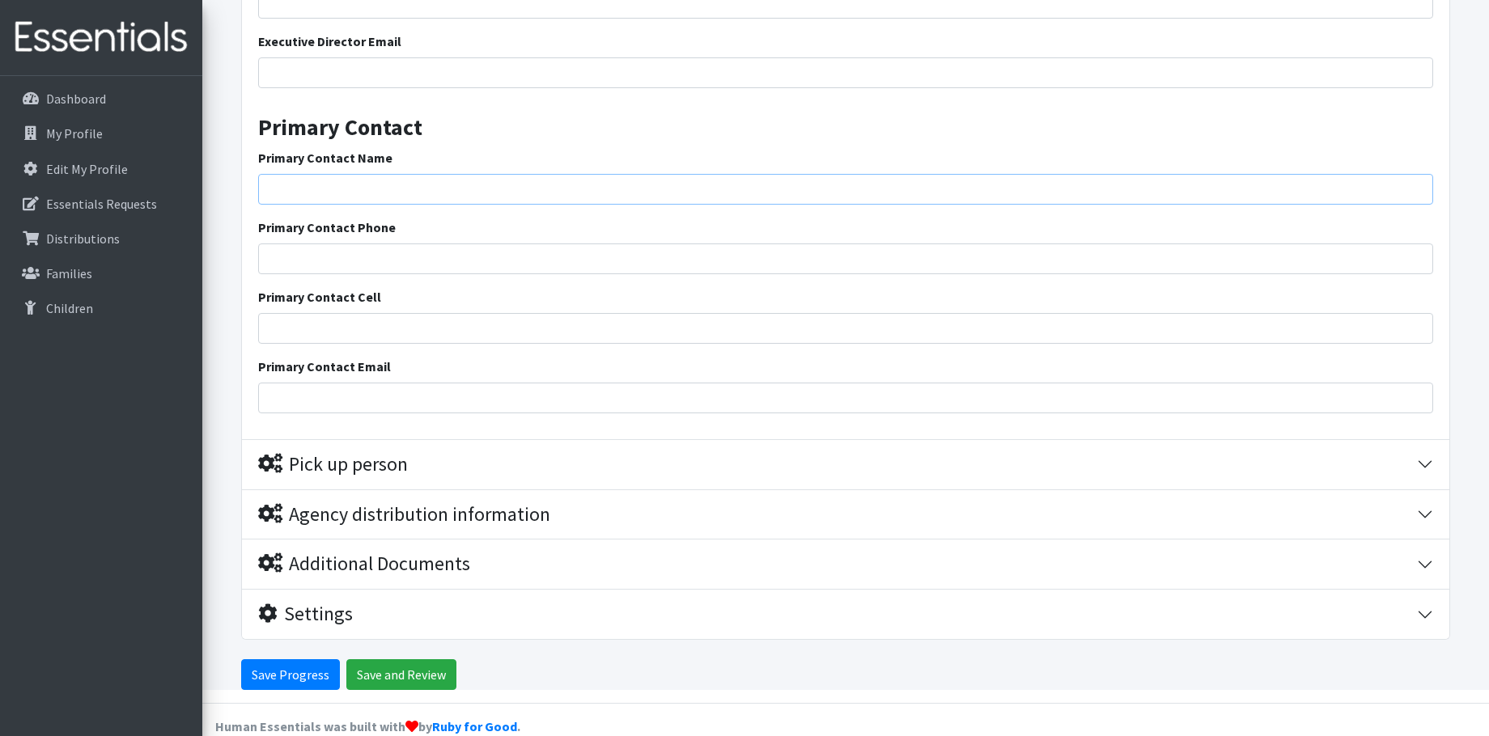
click at [311, 174] on input "Primary Contact Name" at bounding box center [845, 189] width 1175 height 31
type input "[PERSON_NAME]"
click at [328, 244] on input "Primary Contact Phone" at bounding box center [845, 259] width 1175 height 31
type input "[PHONE_NUMBER]"
click at [341, 383] on input "Primary Contact Email" at bounding box center [845, 398] width 1175 height 31
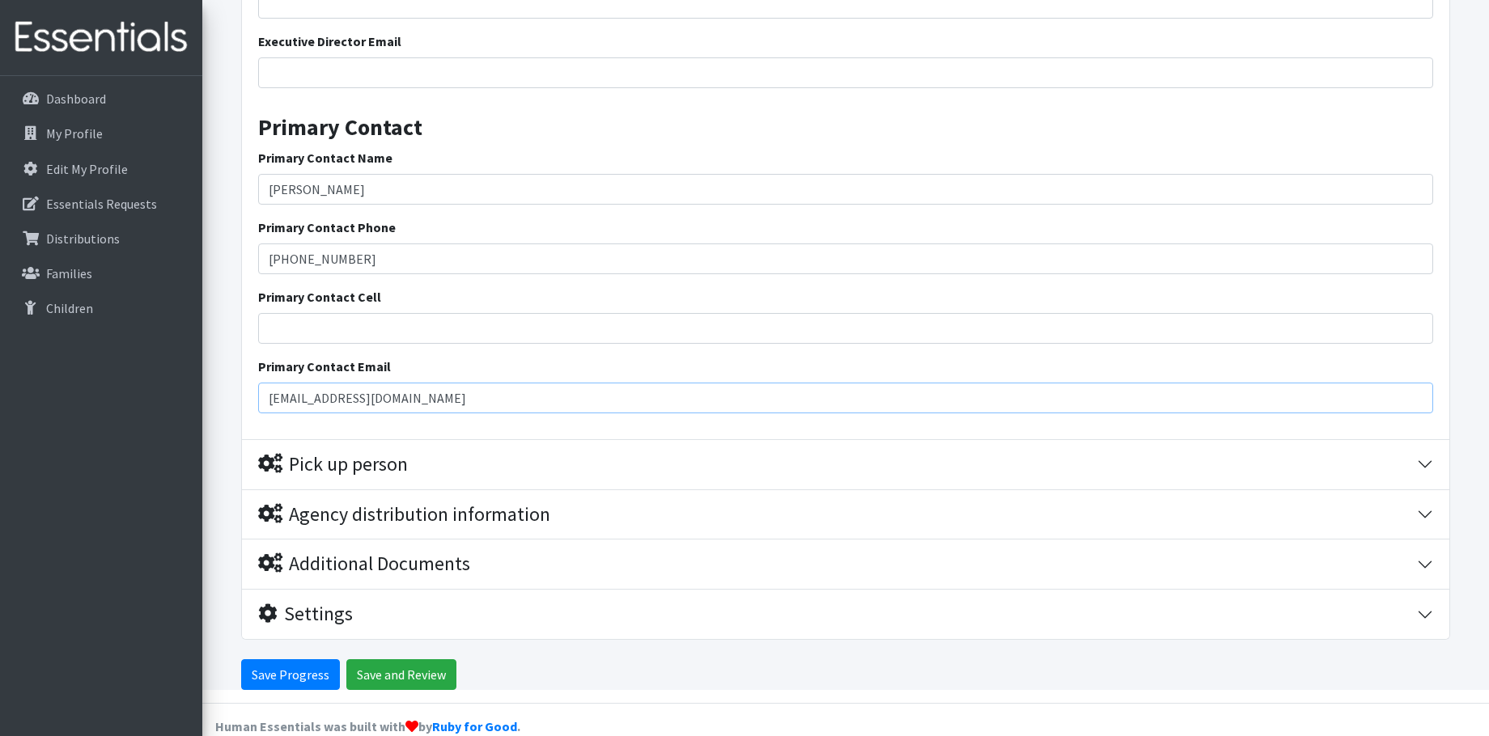
type input "[EMAIL_ADDRESS][DOMAIN_NAME]"
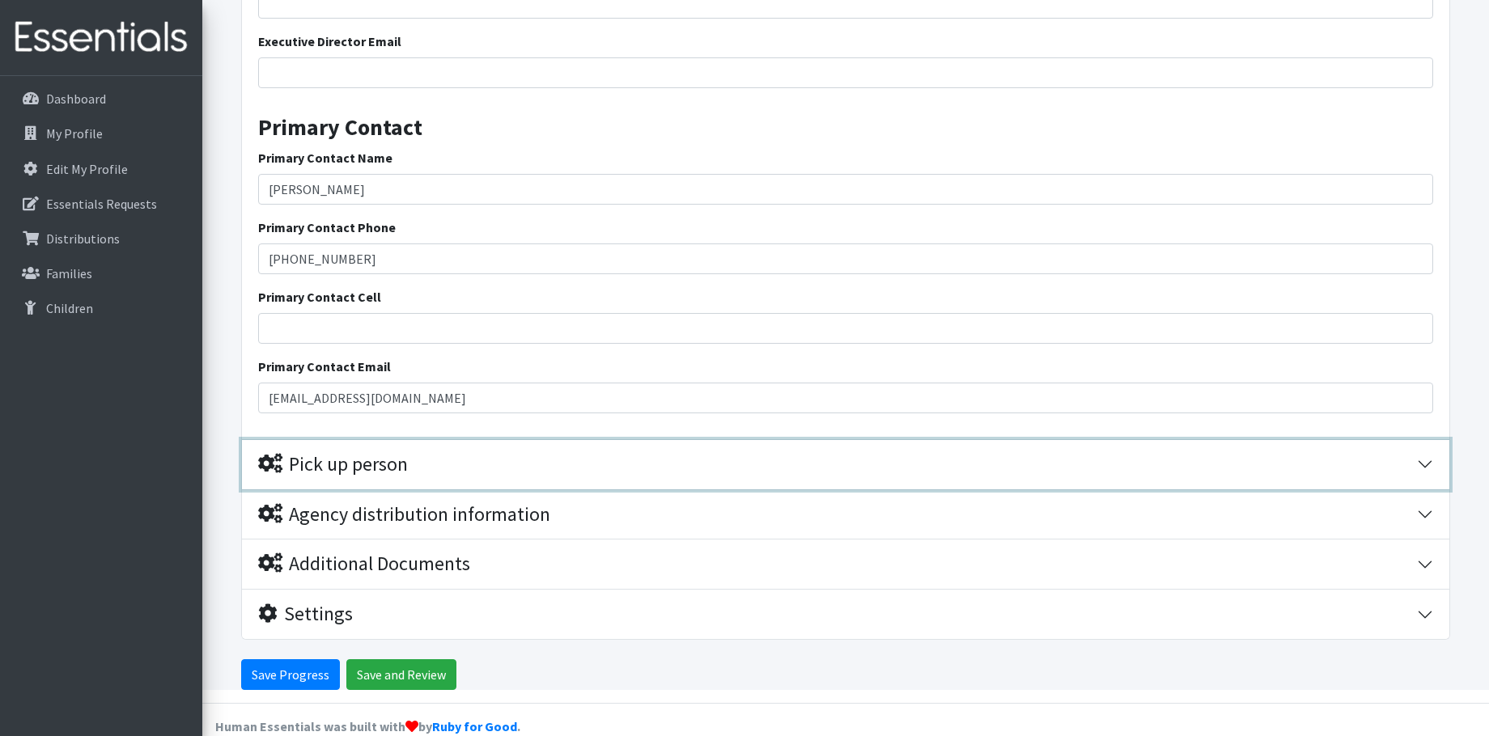
click at [269, 454] on icon "button" at bounding box center [270, 463] width 24 height 19
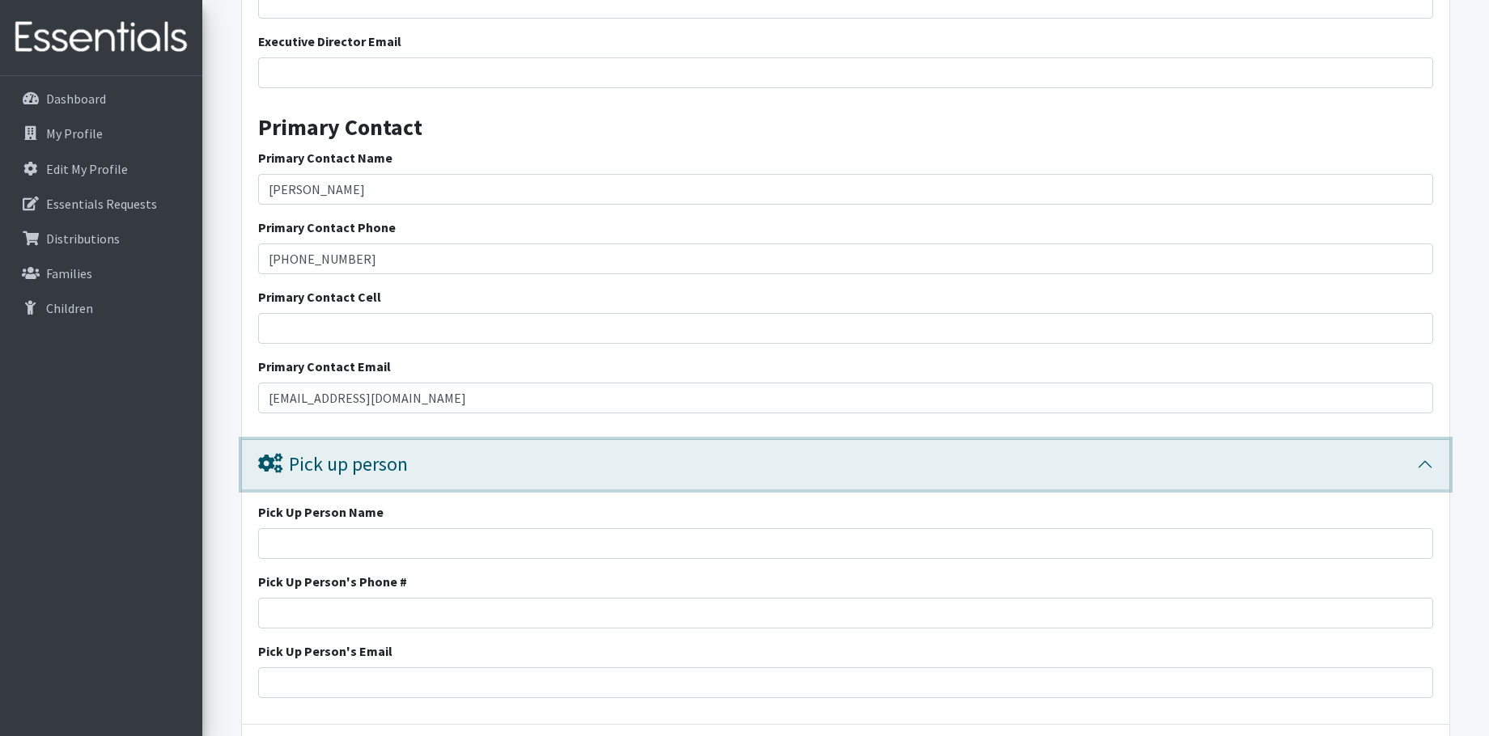
scroll to position [2939, 0]
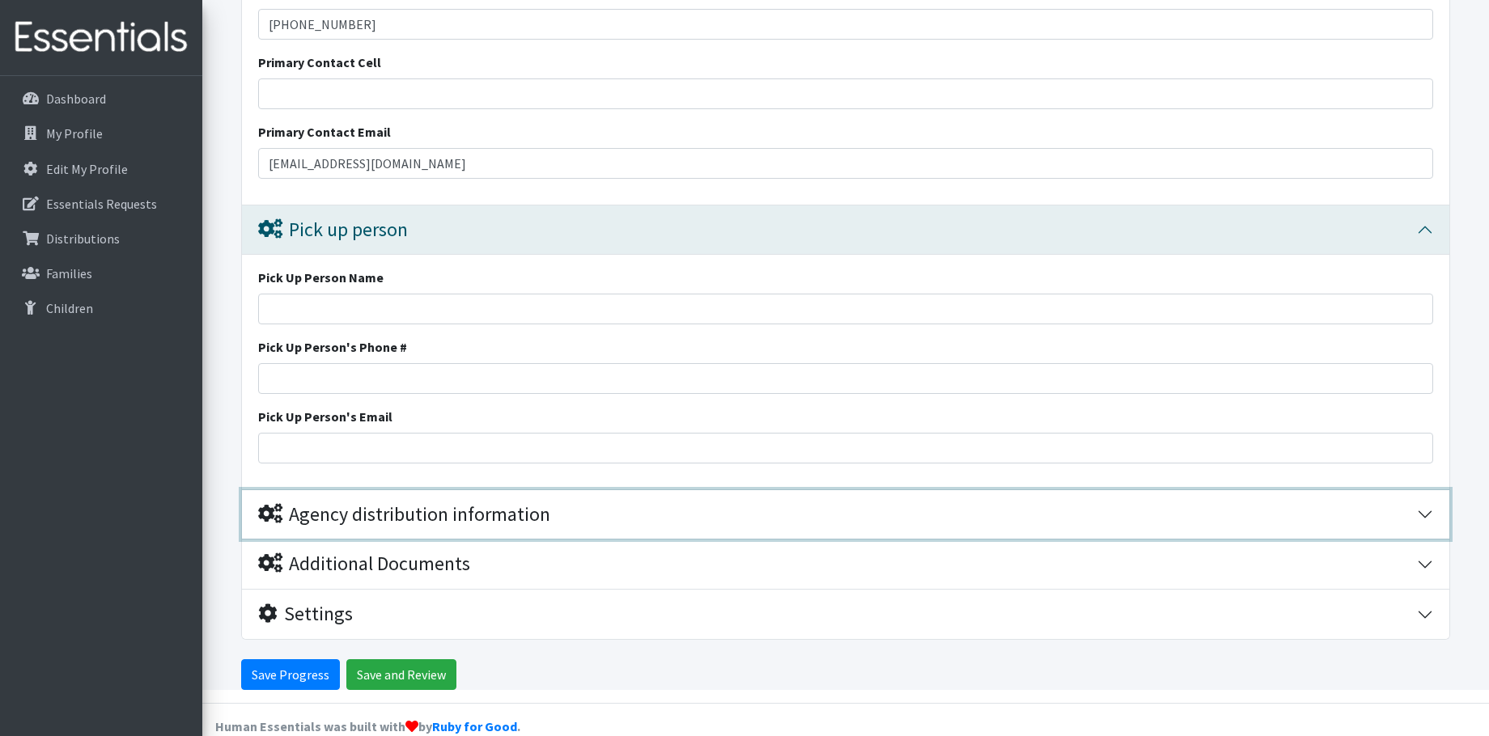
click at [269, 504] on icon "button" at bounding box center [270, 513] width 24 height 19
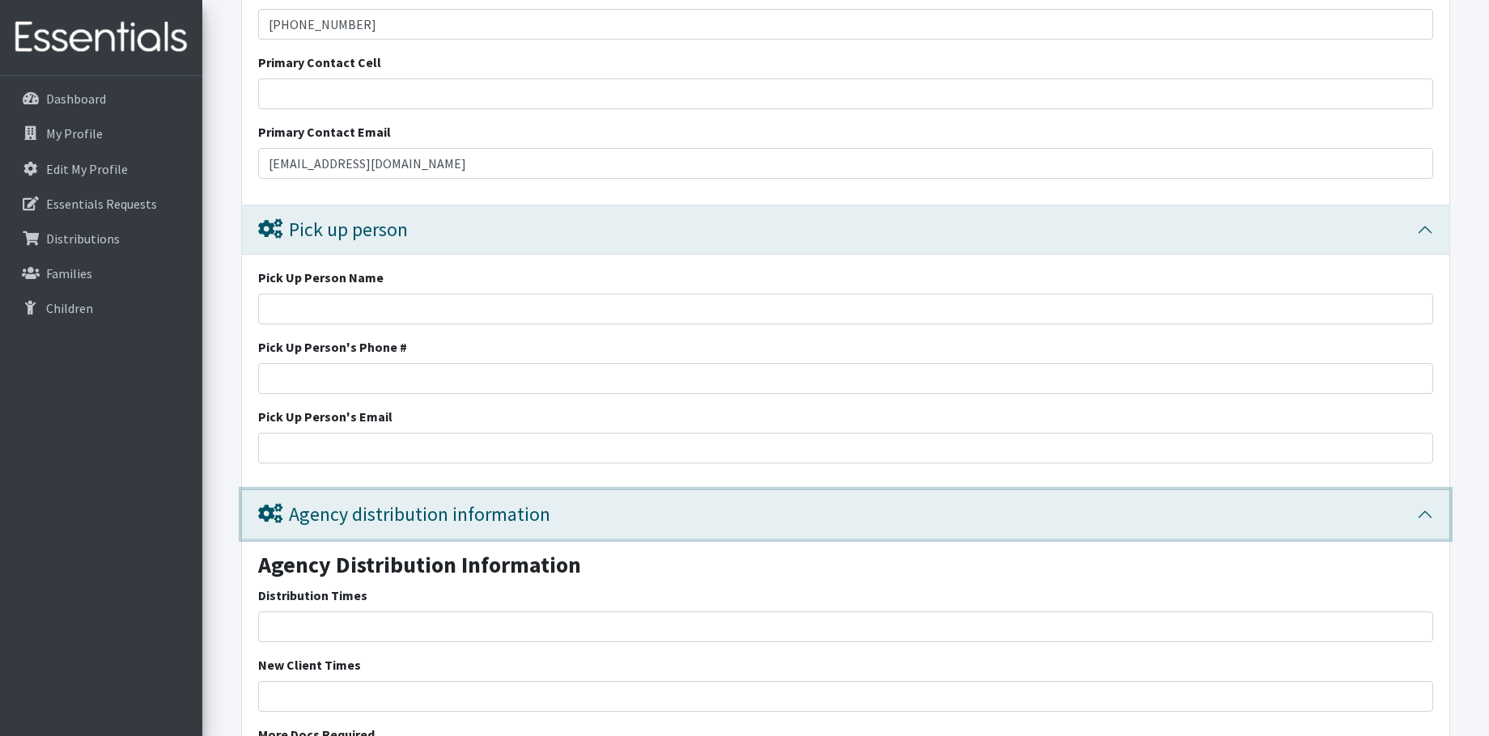
scroll to position [3207, 0]
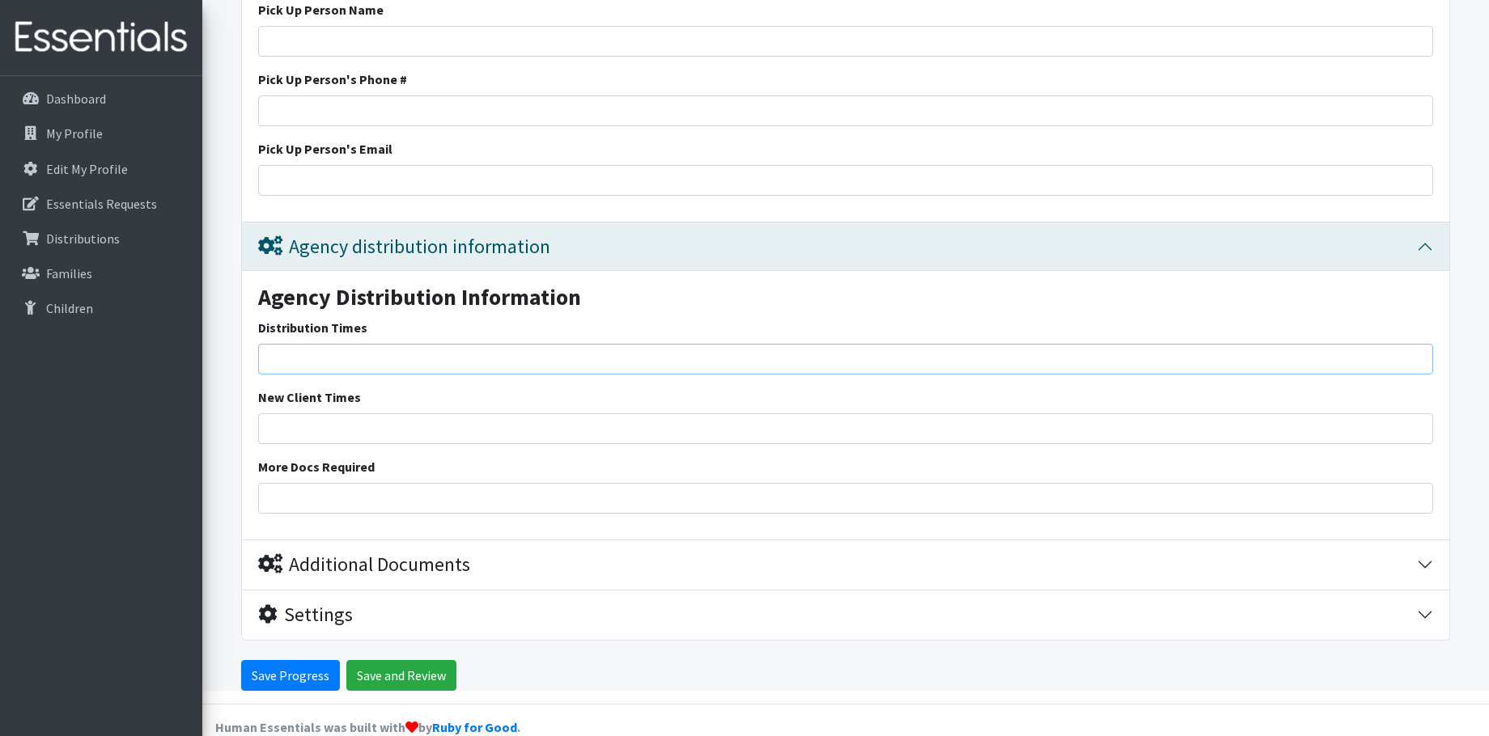
click at [278, 344] on input "Distribution Times" at bounding box center [845, 359] width 1175 height 31
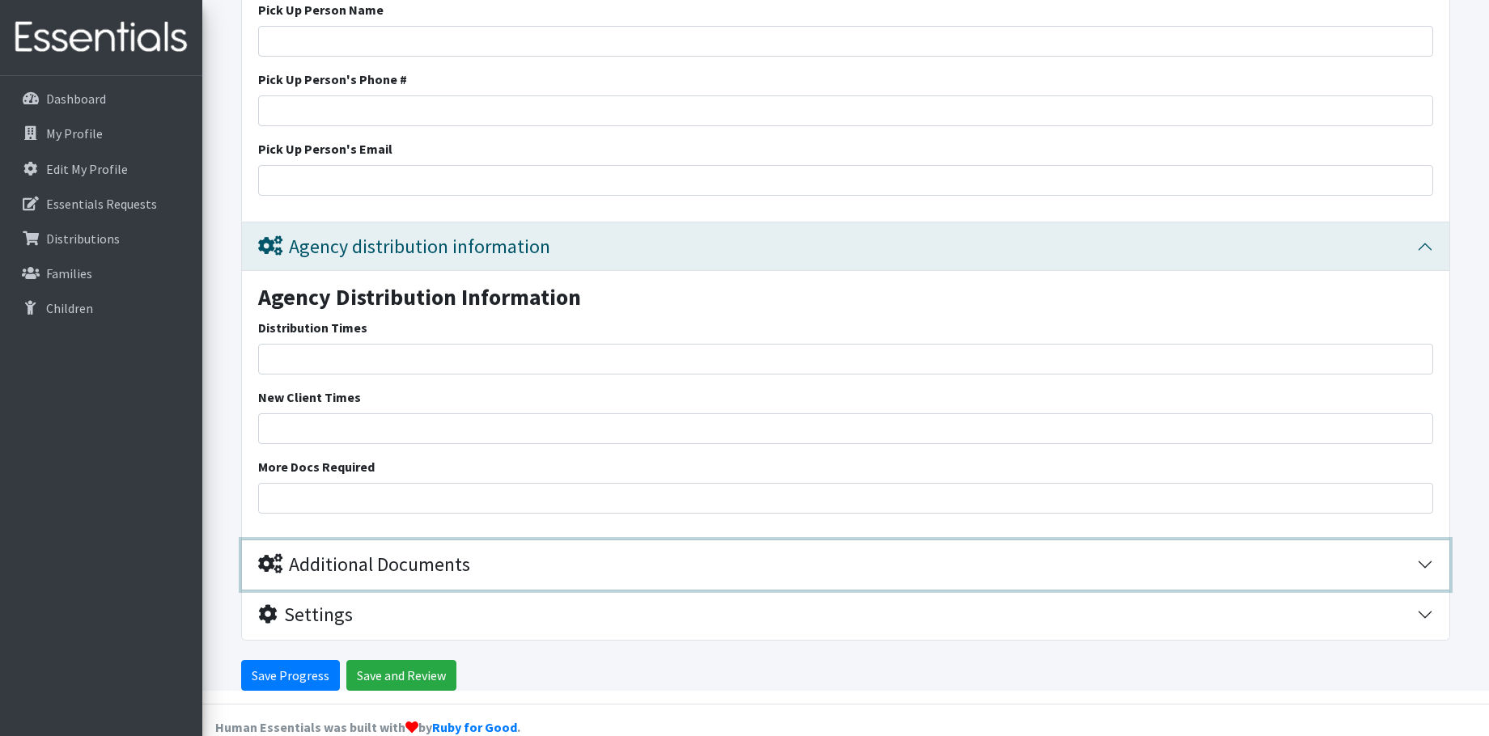
click at [273, 554] on icon "button" at bounding box center [270, 563] width 24 height 19
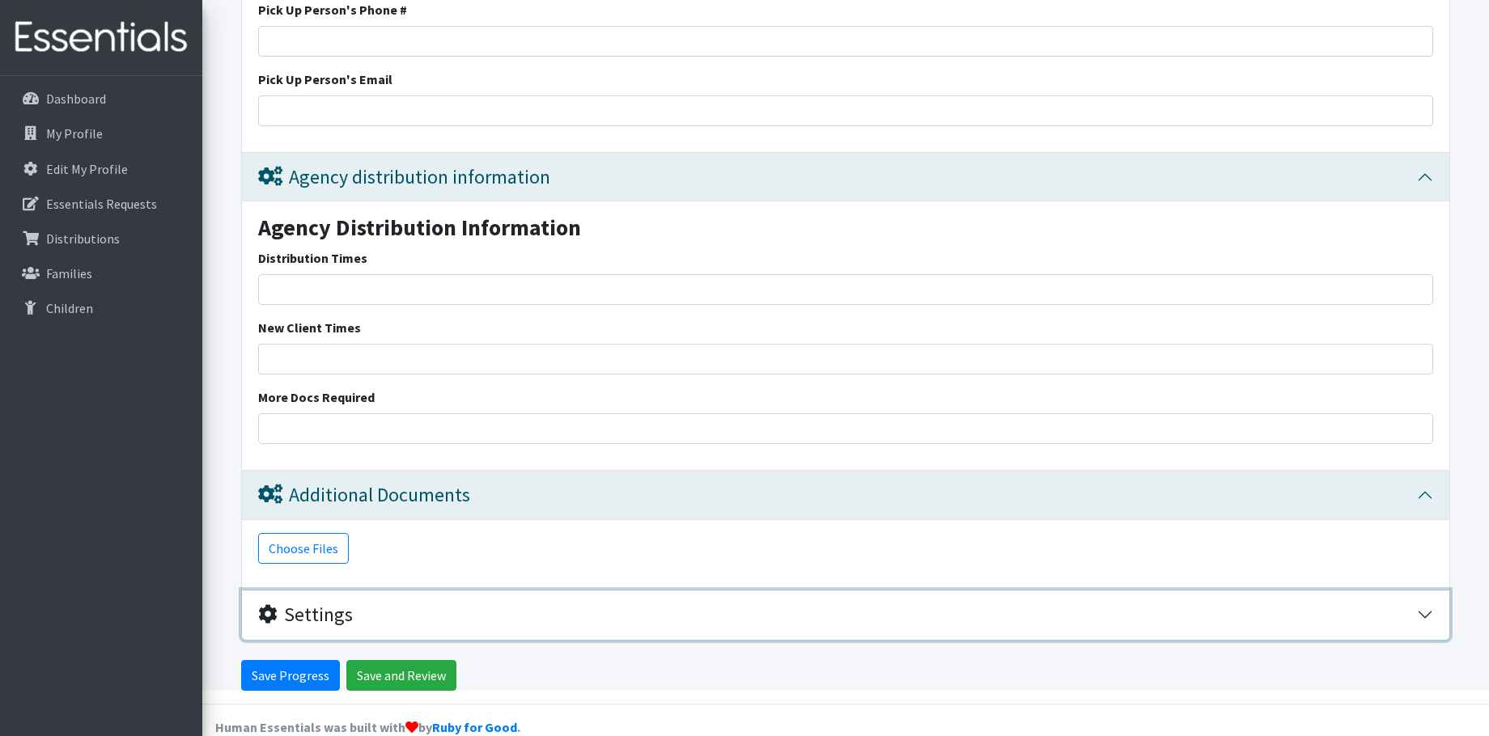
click at [320, 604] on div "Settings" at bounding box center [305, 615] width 95 height 23
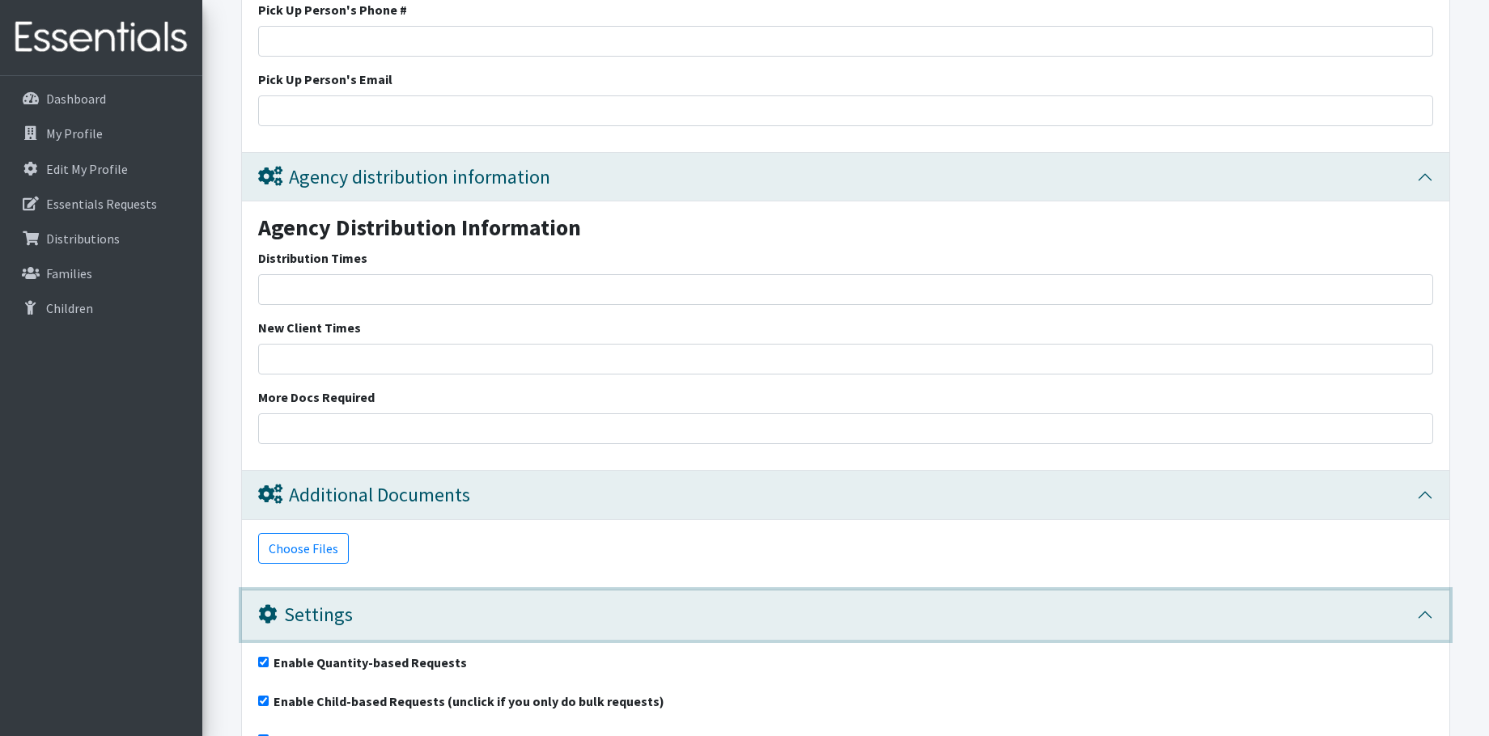
scroll to position [3419, 0]
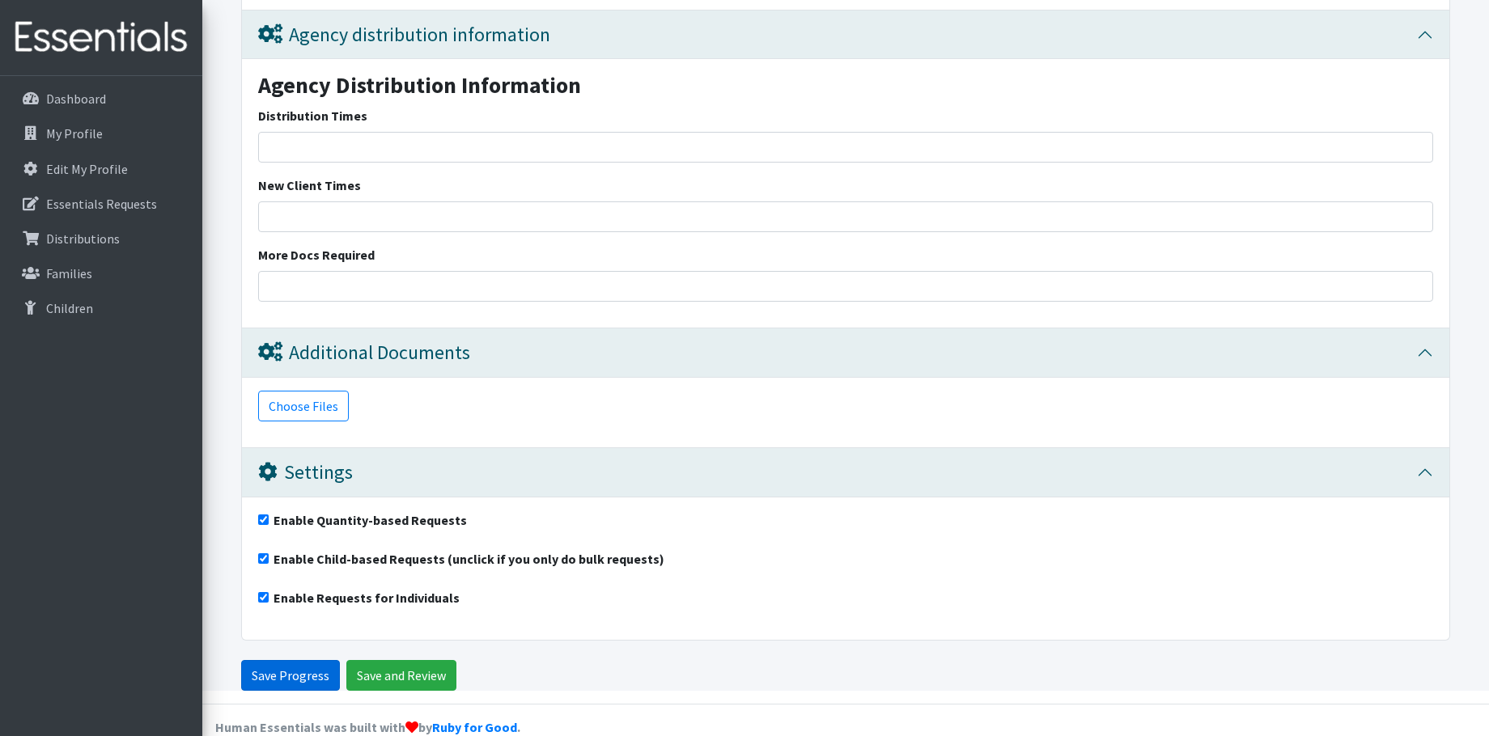
click at [273, 660] on input "Save Progress" at bounding box center [290, 675] width 99 height 31
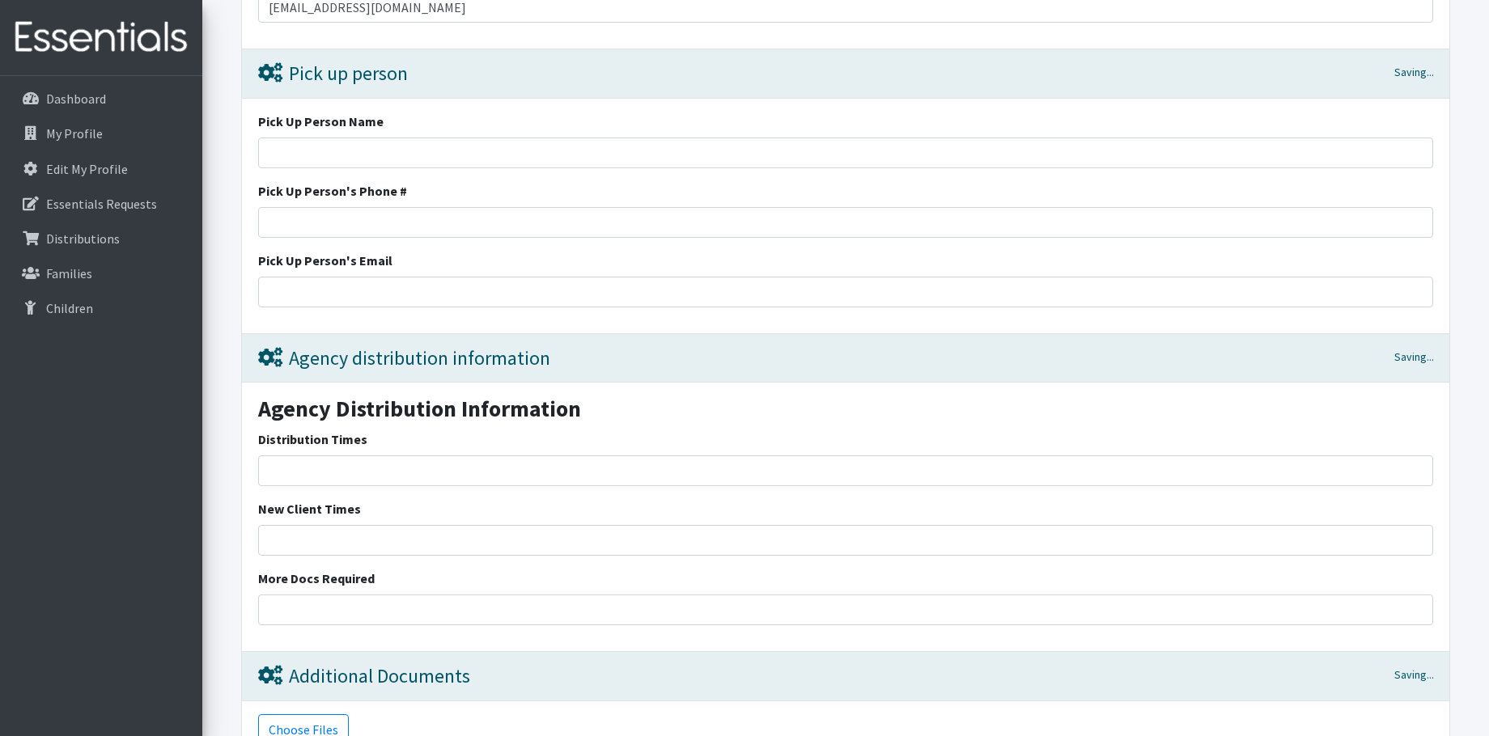
scroll to position [2933, 0]
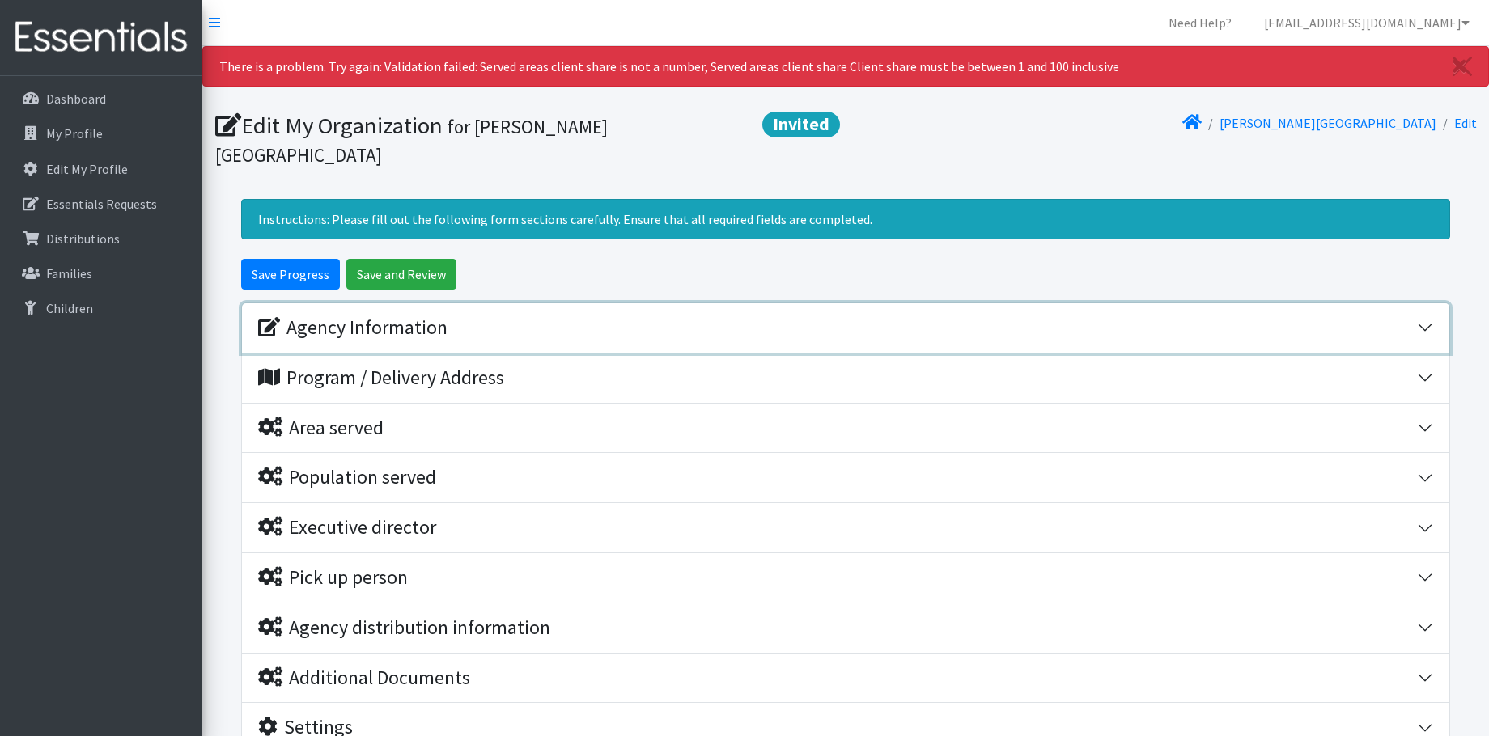
click at [347, 316] on div "Agency Information" at bounding box center [352, 327] width 189 height 23
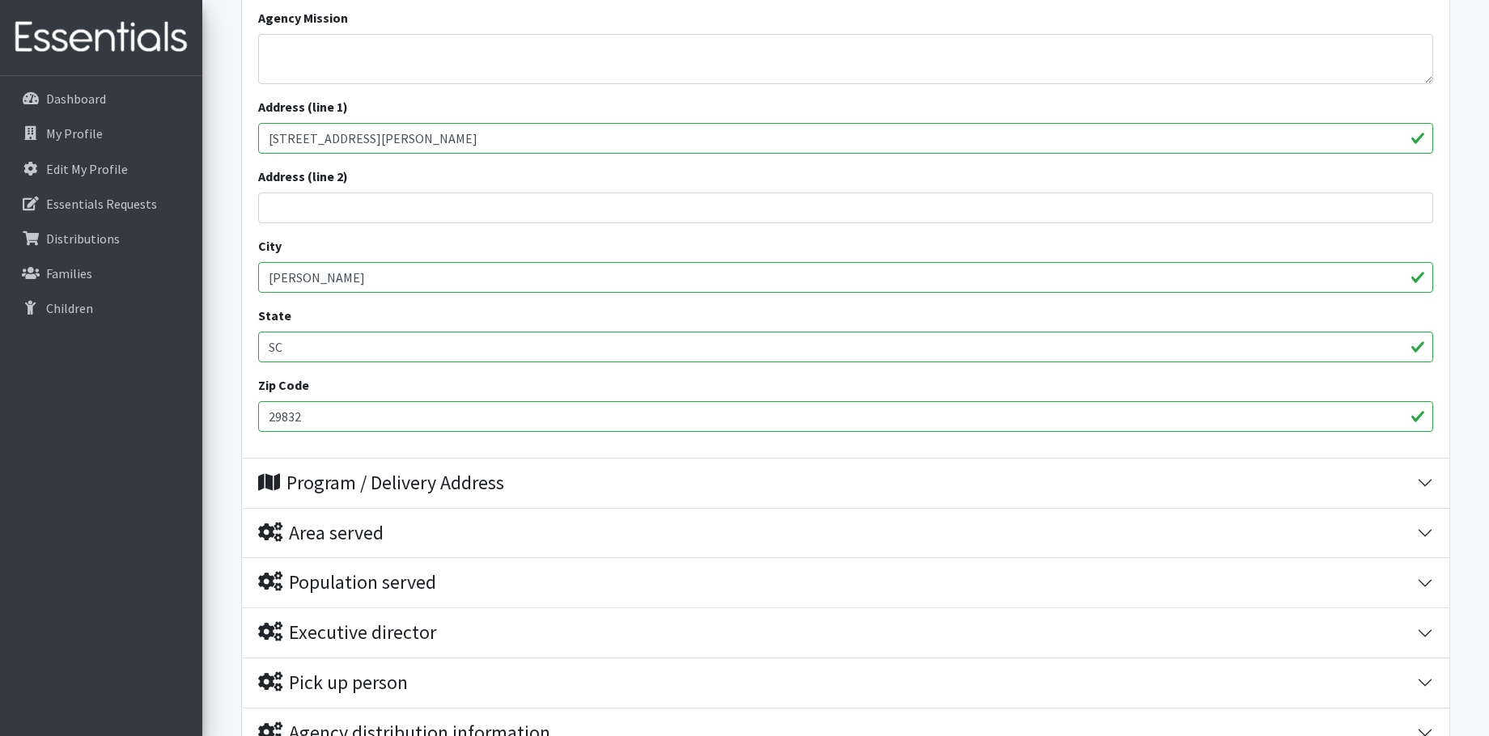
scroll to position [647, 0]
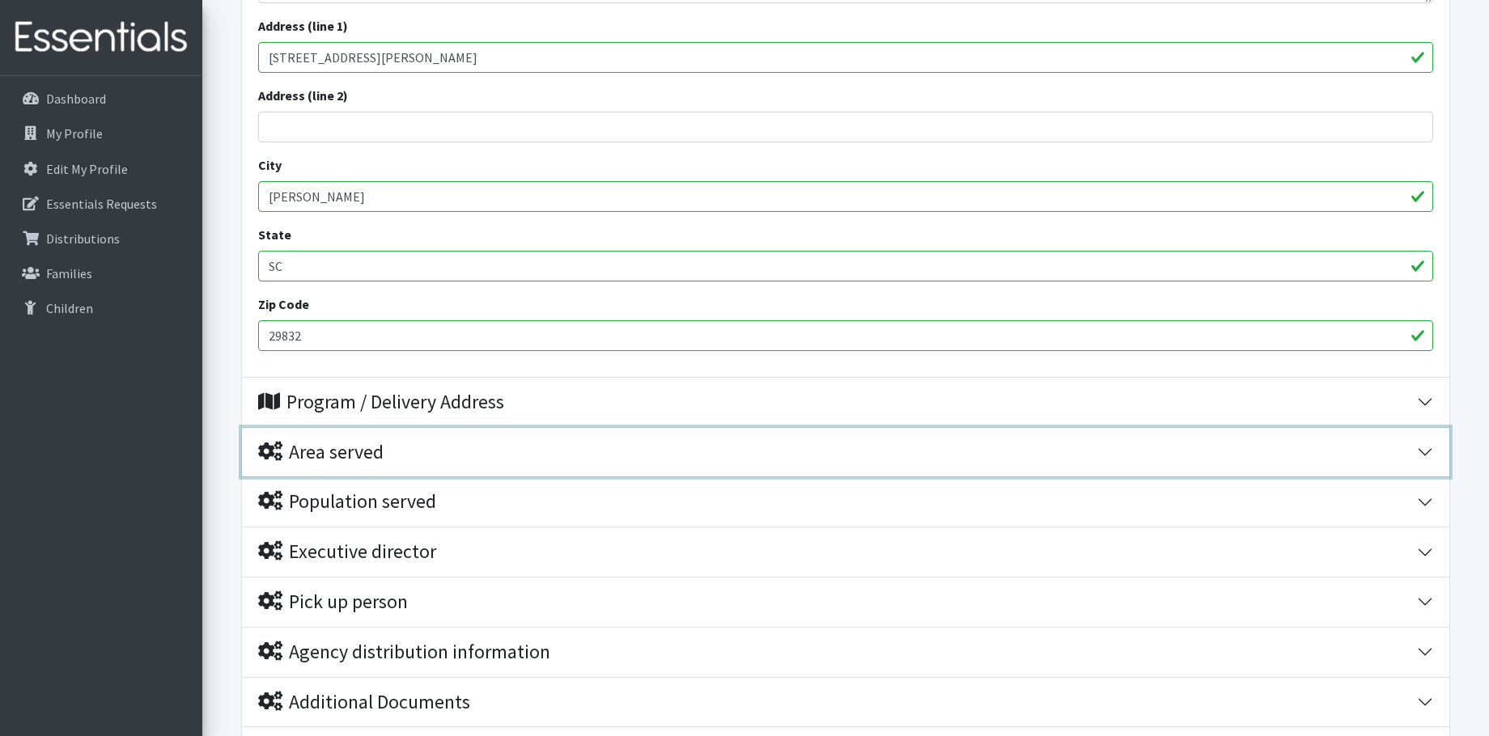
click at [319, 441] on div "Area served" at bounding box center [320, 452] width 125 height 23
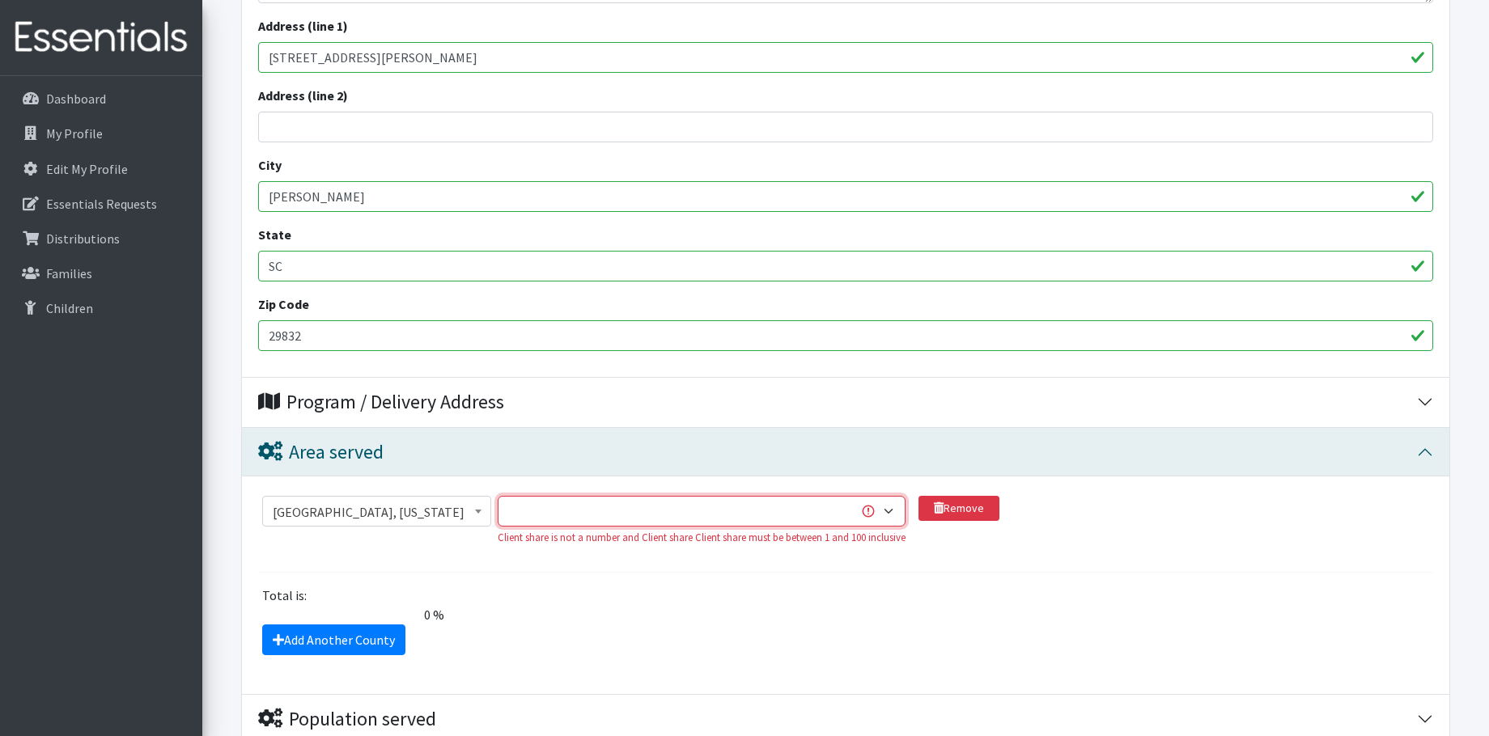
click at [869, 496] on select "1 2 3 4 5 6 7 8 9 10 11 12 13 14 15 16 17 18 19 20 21 22 23 24 25 26 27 28 29 3…" at bounding box center [702, 511] width 408 height 31
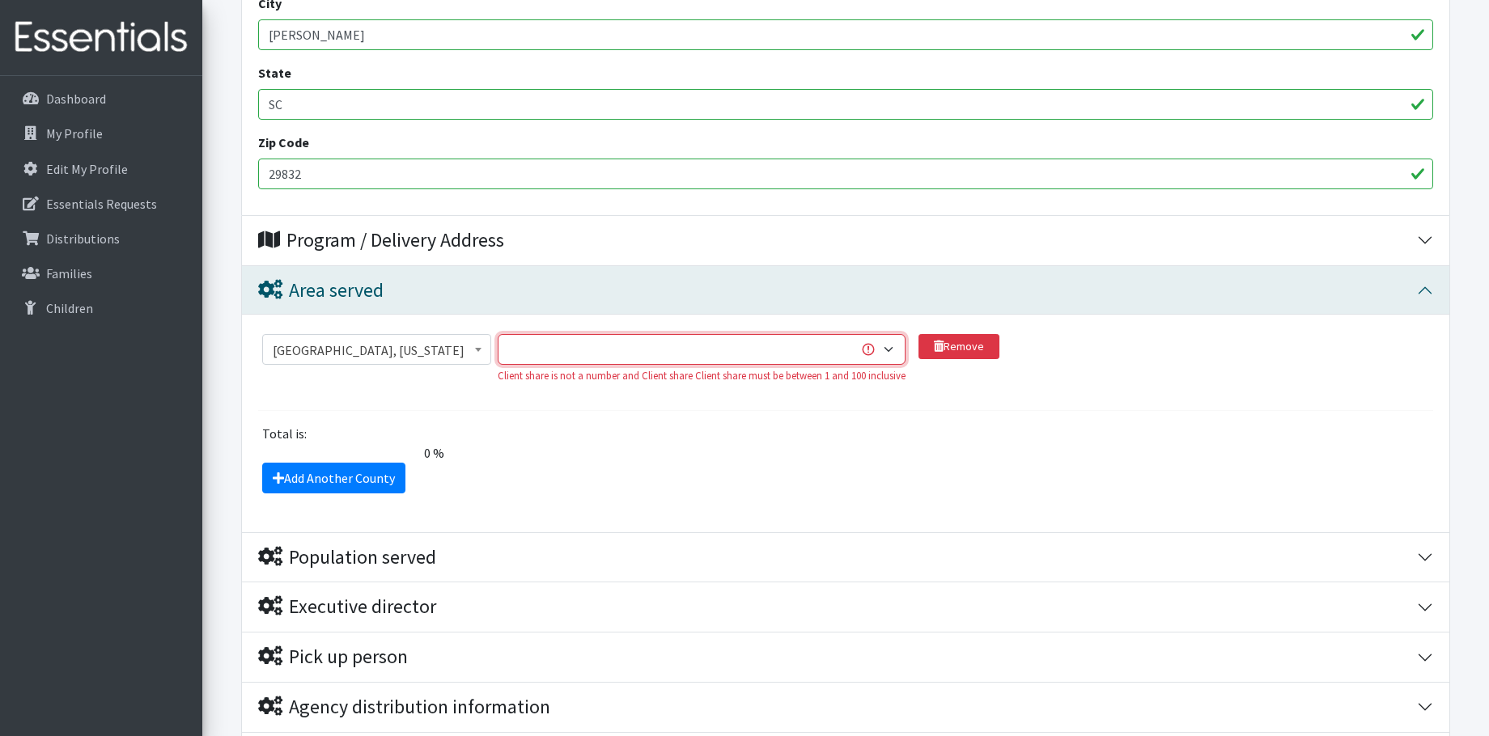
scroll to position [728, 0]
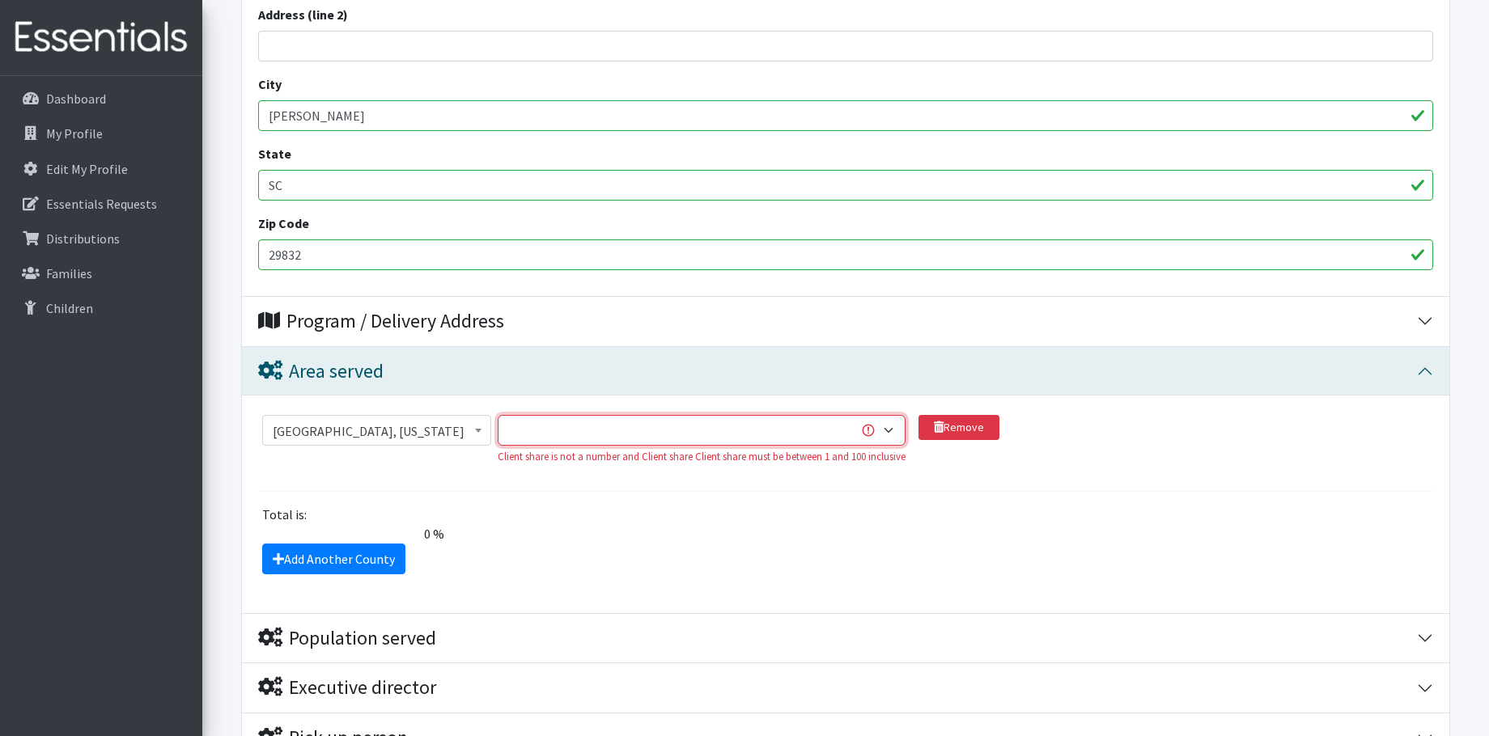
click at [707, 415] on select "1 2 3 4 5 6 7 8 9 10 11 12 13 14 15 16 17 18 19 20 21 22 23 24 25 26 27 28 29 3…" at bounding box center [702, 430] width 408 height 31
click at [508, 415] on select "1 2 3 4 5 6 7 8 9 10 11 12 13 14 15 16 17 18 19 20 21 22 23 24 25 26 27 28 29 3…" at bounding box center [702, 430] width 408 height 31
click at [738, 415] on select "1 2 3 4 5 6 7 8 9 10 11 12 13 14 15 16 17 18 19 20 21 22 23 24 25 26 27 28 29 3…" at bounding box center [702, 430] width 408 height 31
select select "100"
click at [498, 415] on select "1 2 3 4 5 6 7 8 9 10 11 12 13 14 15 16 17 18 19 20 21 22 23 24 25 26 27 28 29 3…" at bounding box center [702, 430] width 408 height 31
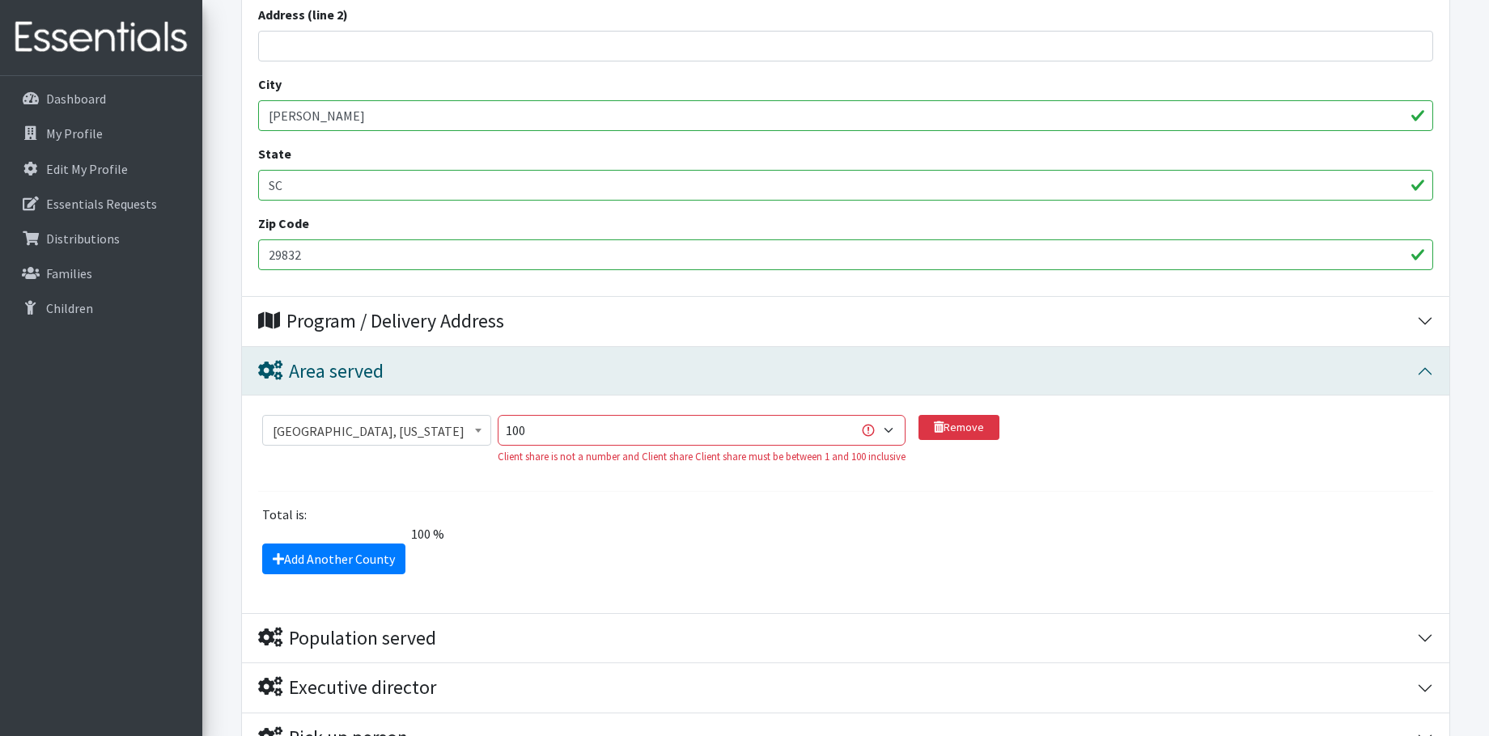
click at [608, 505] on div "Total is:" at bounding box center [845, 514] width 1187 height 19
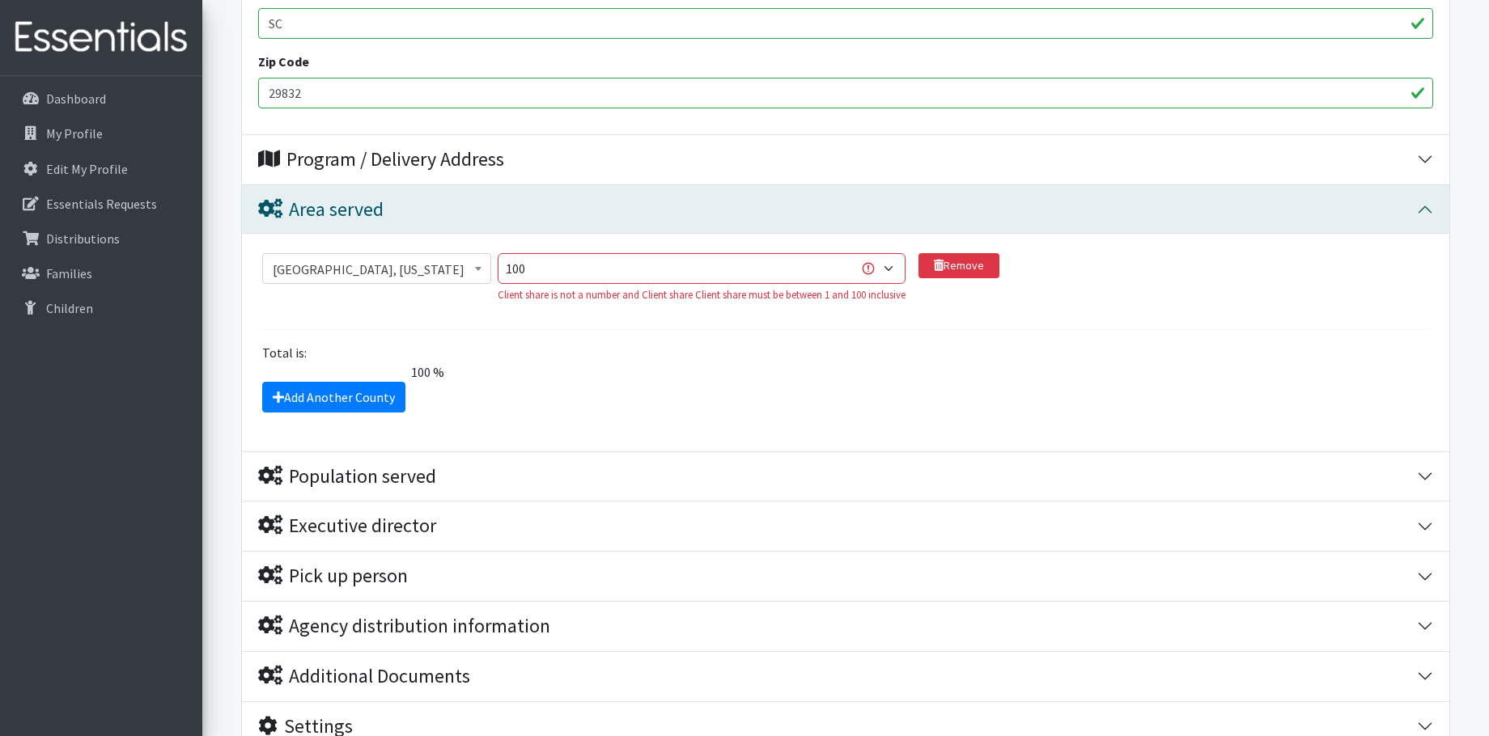
scroll to position [1002, 0]
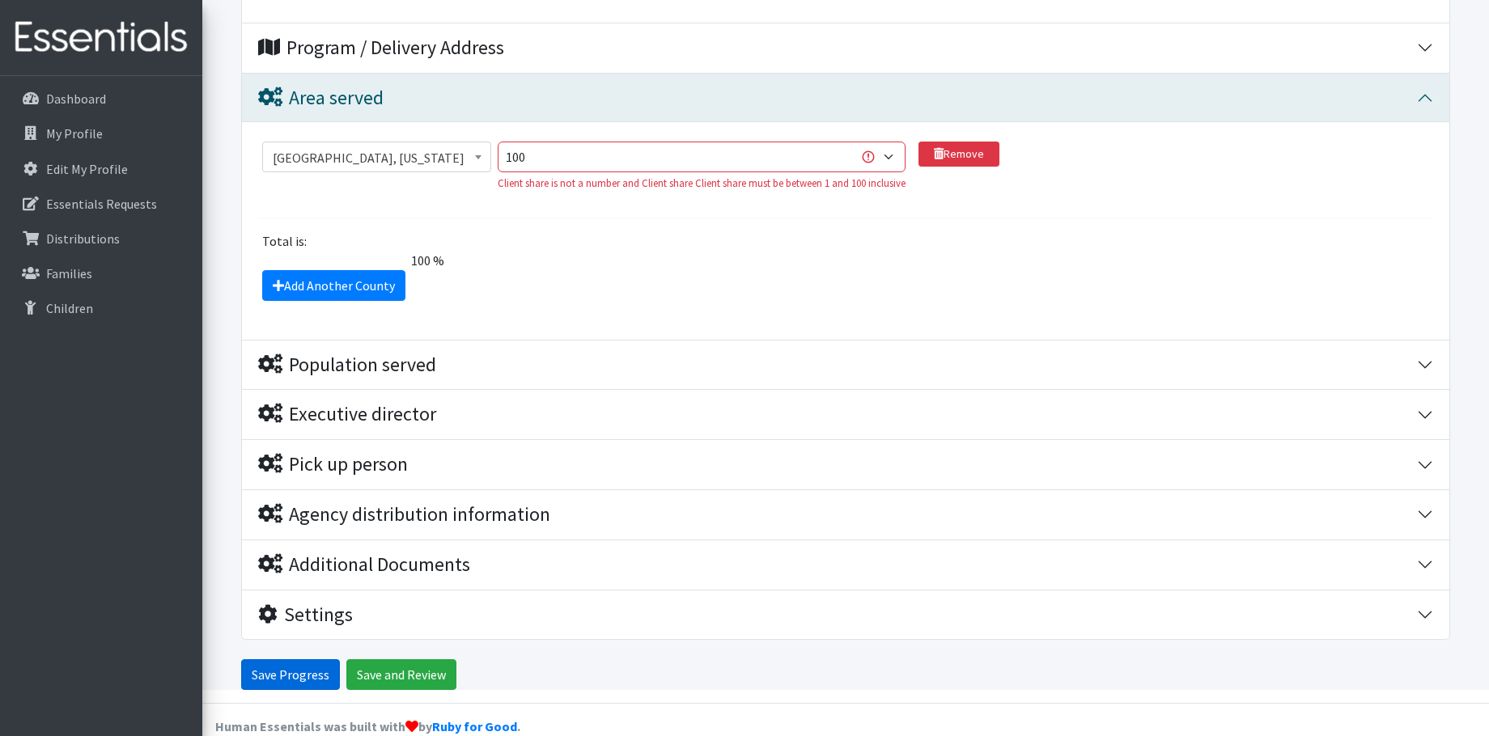
click at [300, 659] on input "Save Progress" at bounding box center [290, 674] width 99 height 31
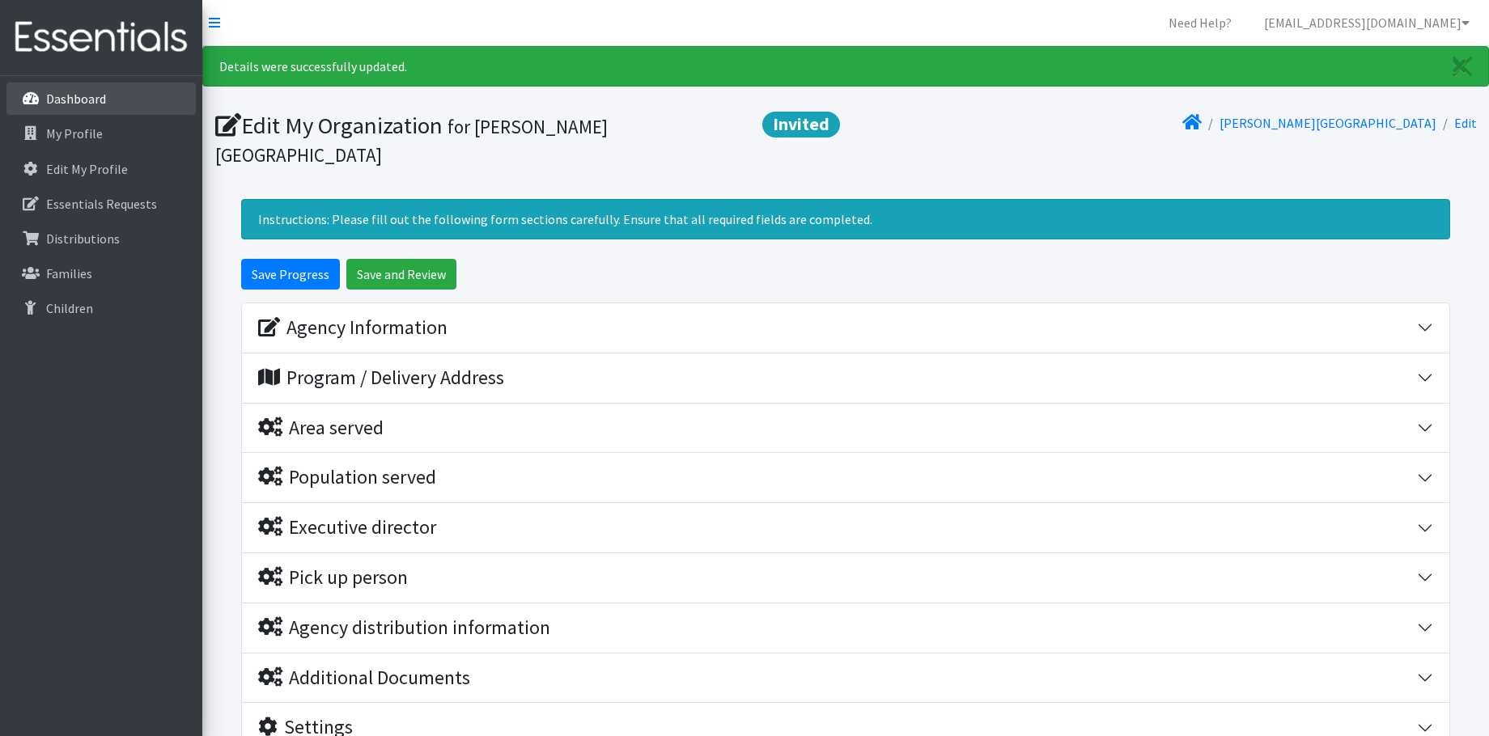
click at [76, 90] on link "Dashboard" at bounding box center [100, 99] width 189 height 32
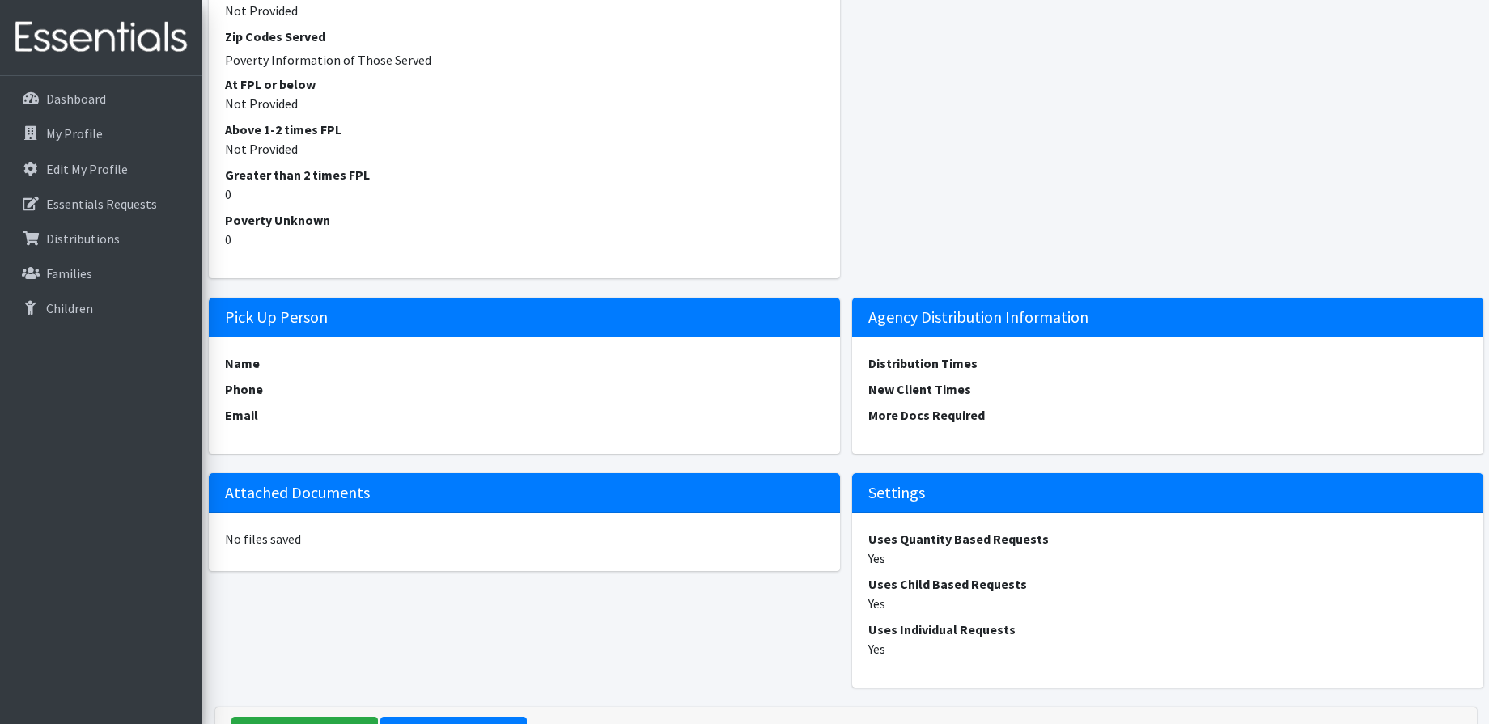
scroll to position [1240, 0]
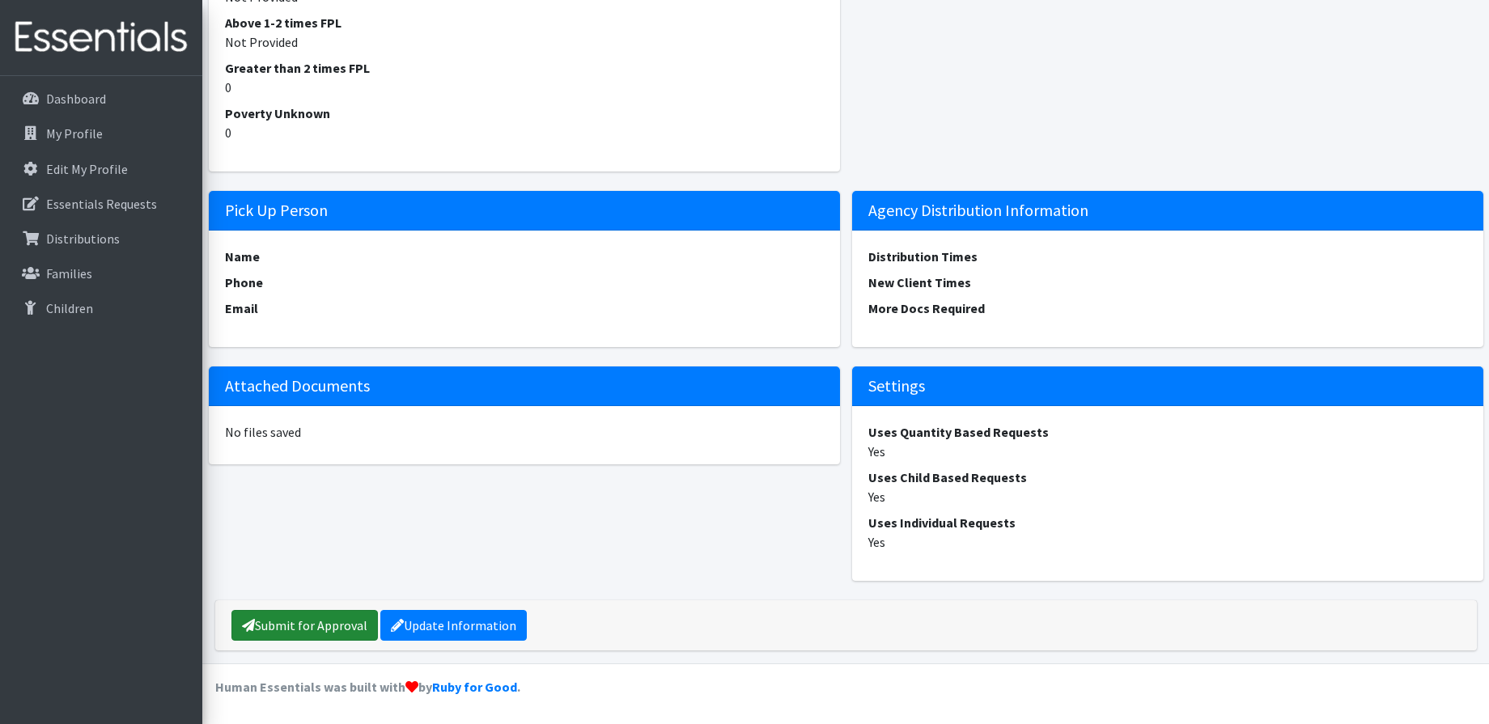
click at [291, 622] on link "Submit for Approval" at bounding box center [304, 625] width 146 height 31
